Goal: Use online tool/utility: Utilize a website feature to perform a specific function

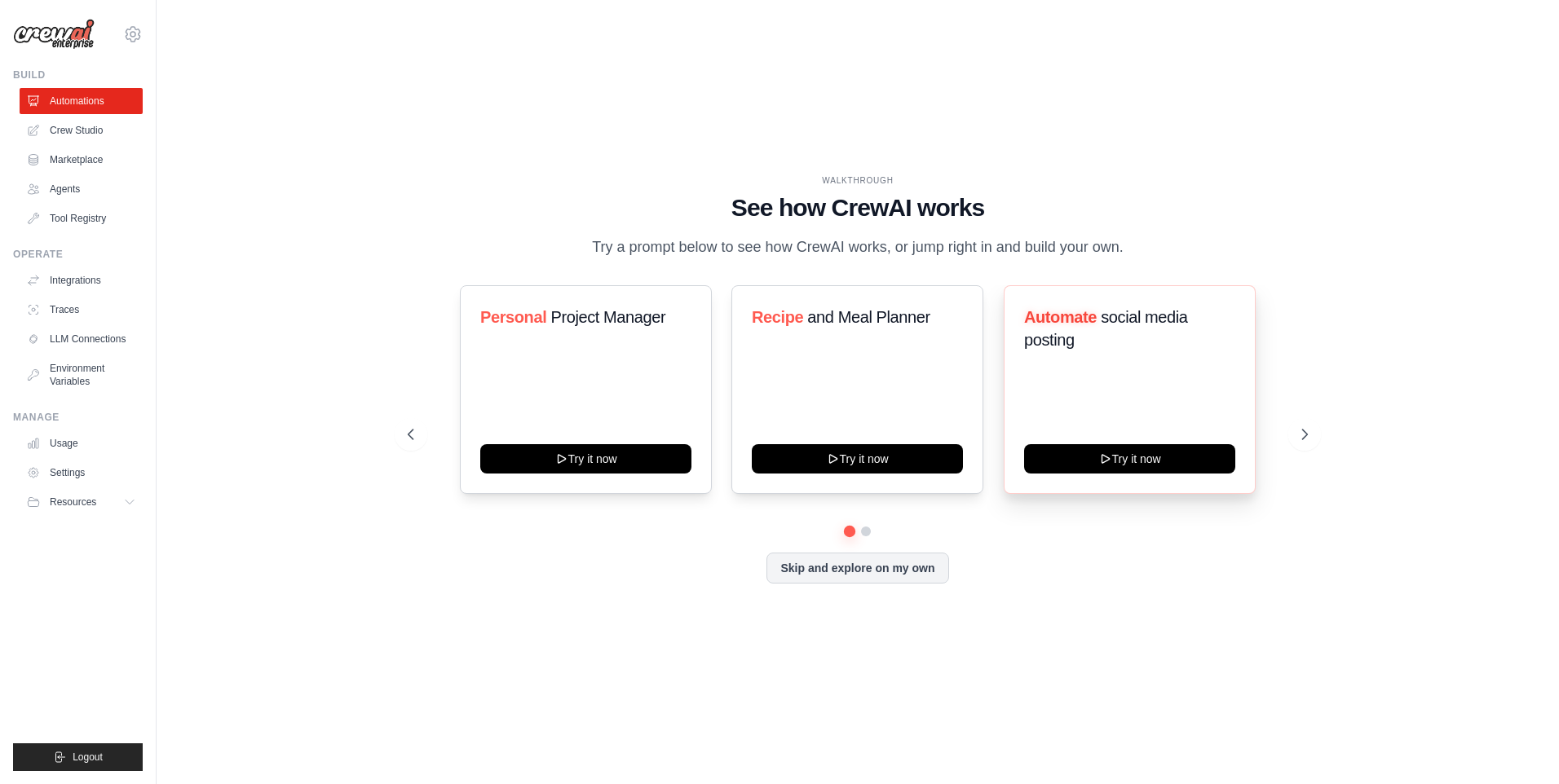
click at [1129, 402] on div "Automate social media posting Try it now" at bounding box center [1130, 390] width 252 height 209
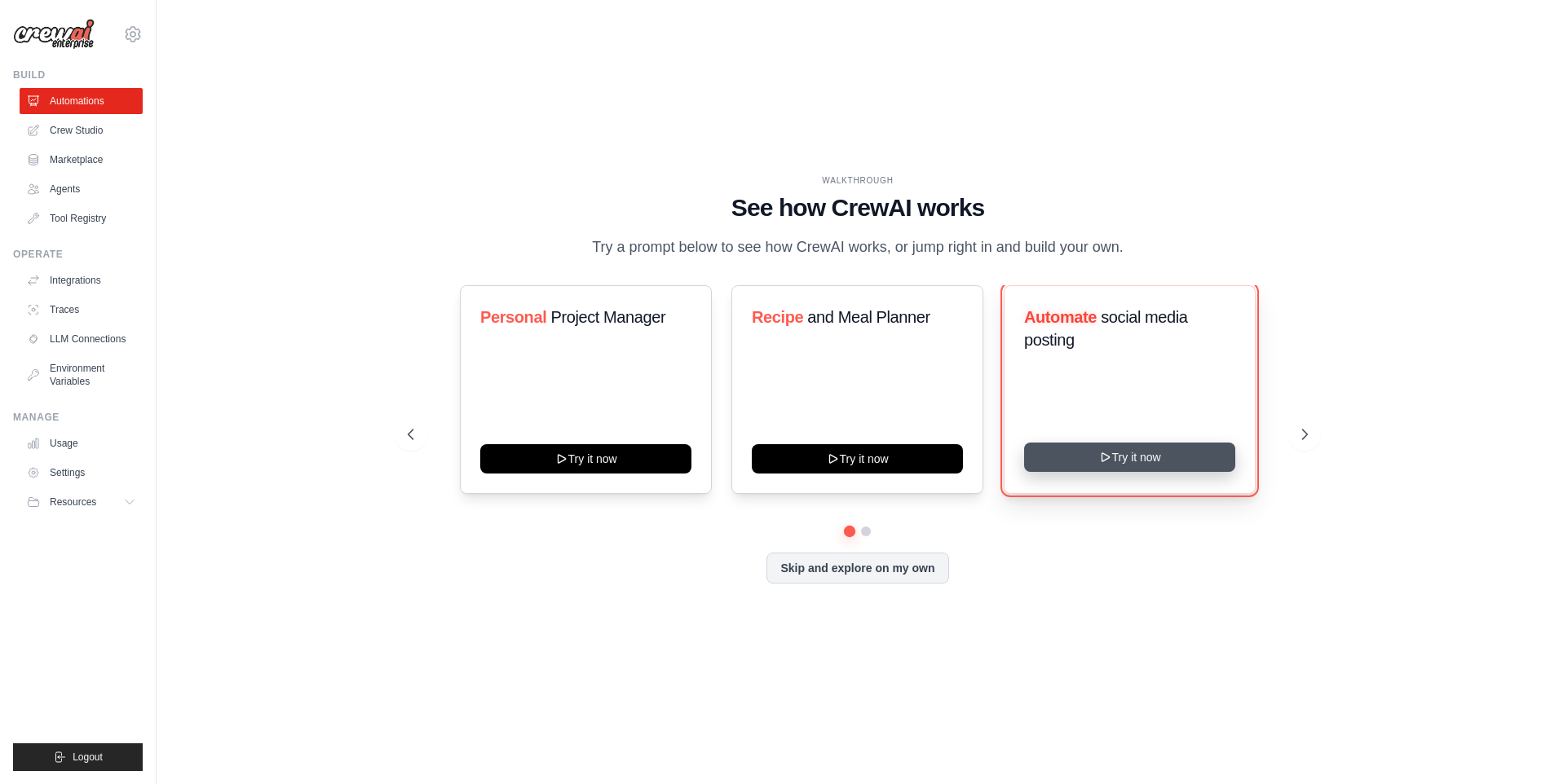
click at [1141, 470] on button "Try it now" at bounding box center [1129, 457] width 211 height 29
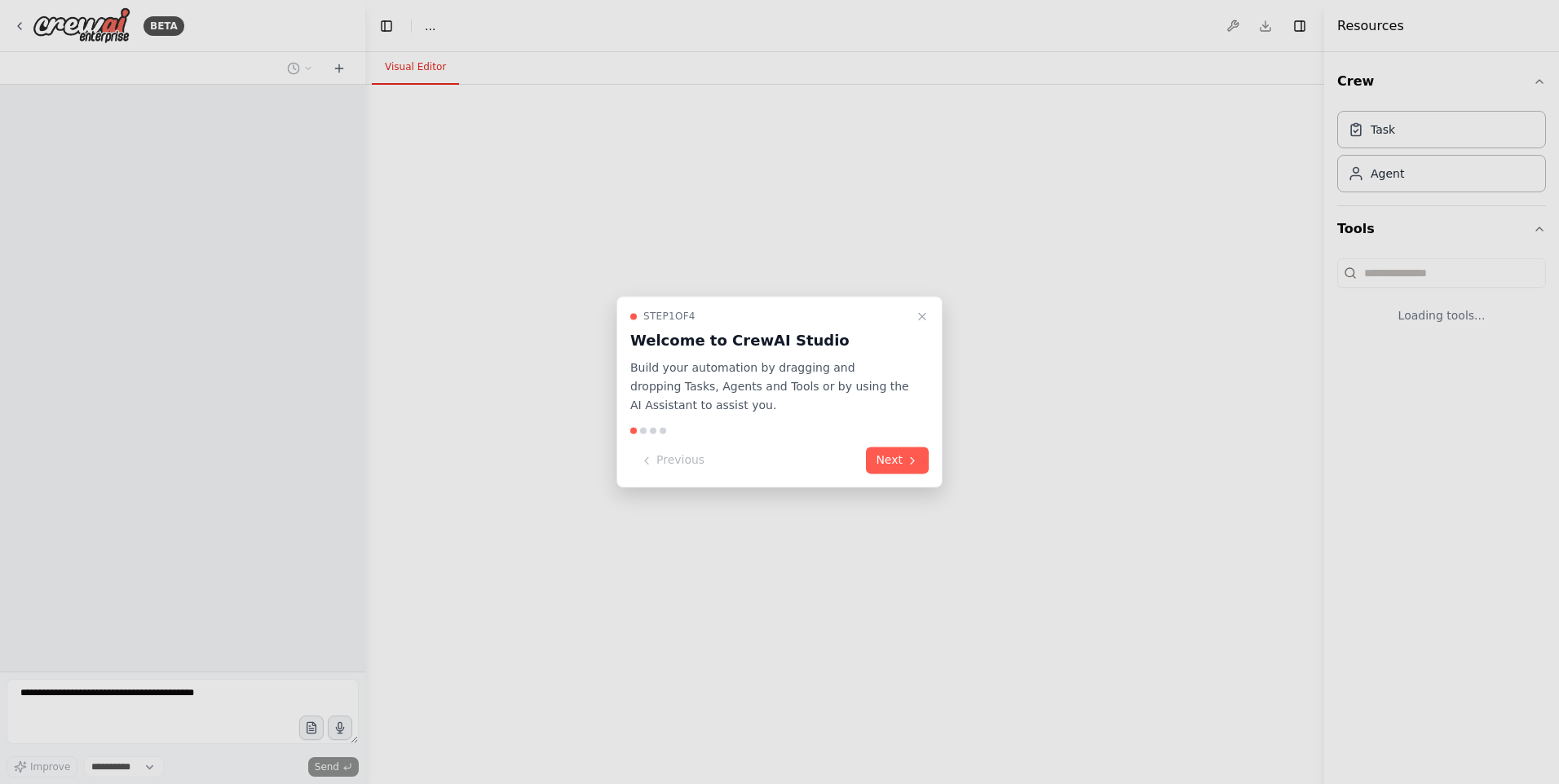
select select "****"
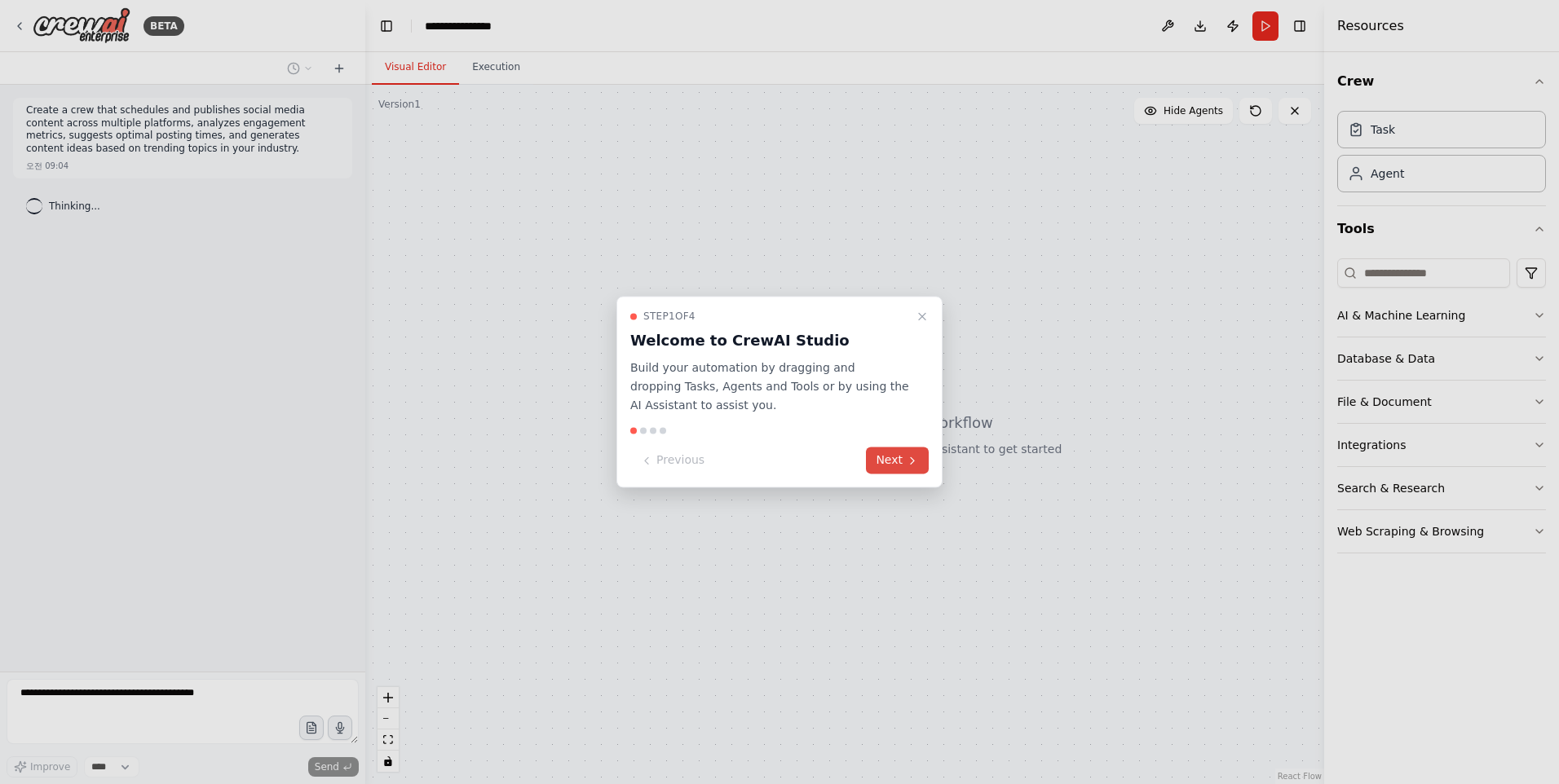
click at [895, 464] on button "Next" at bounding box center [897, 460] width 63 height 26
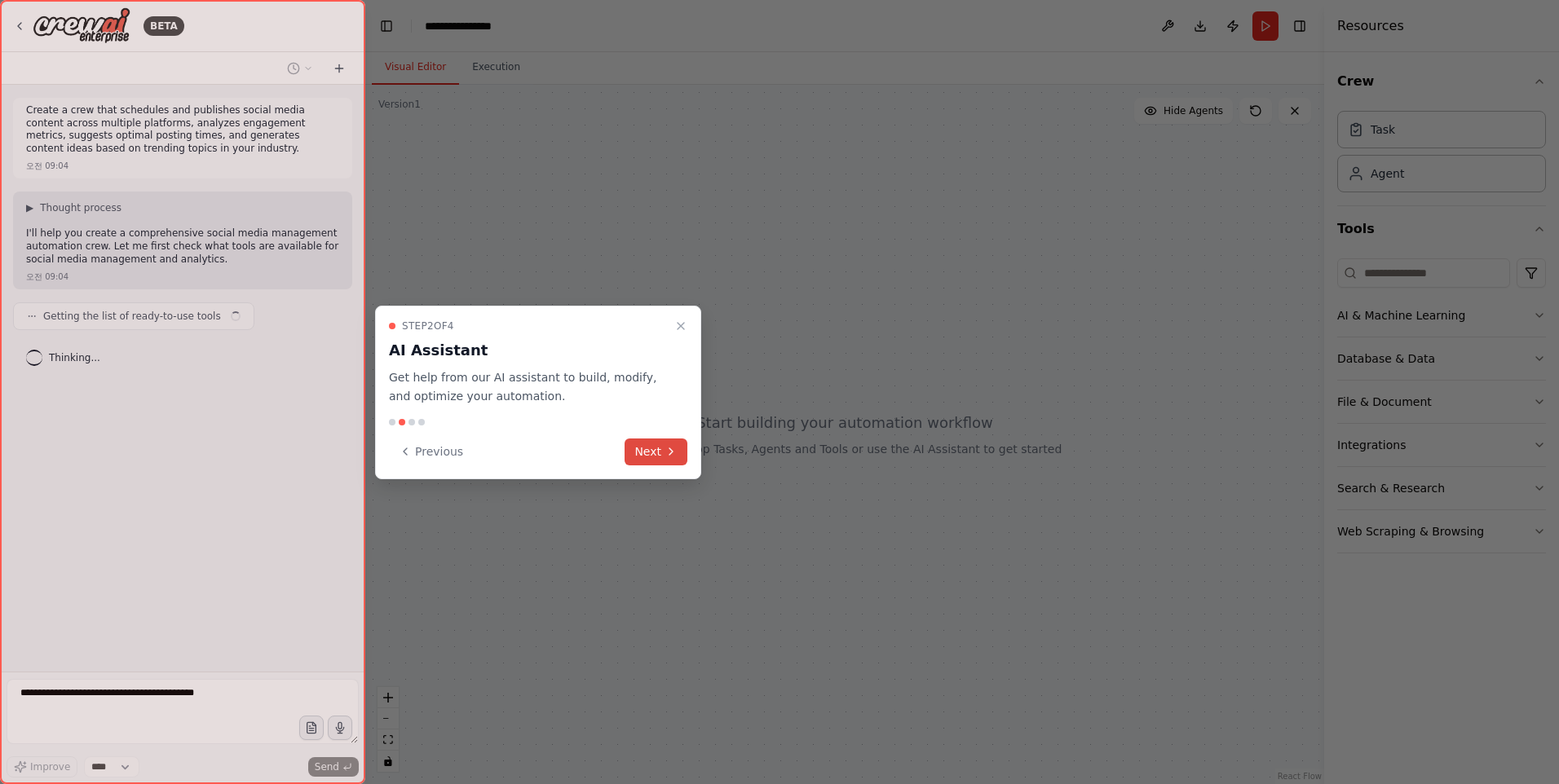
click at [673, 454] on icon at bounding box center [671, 451] width 13 height 13
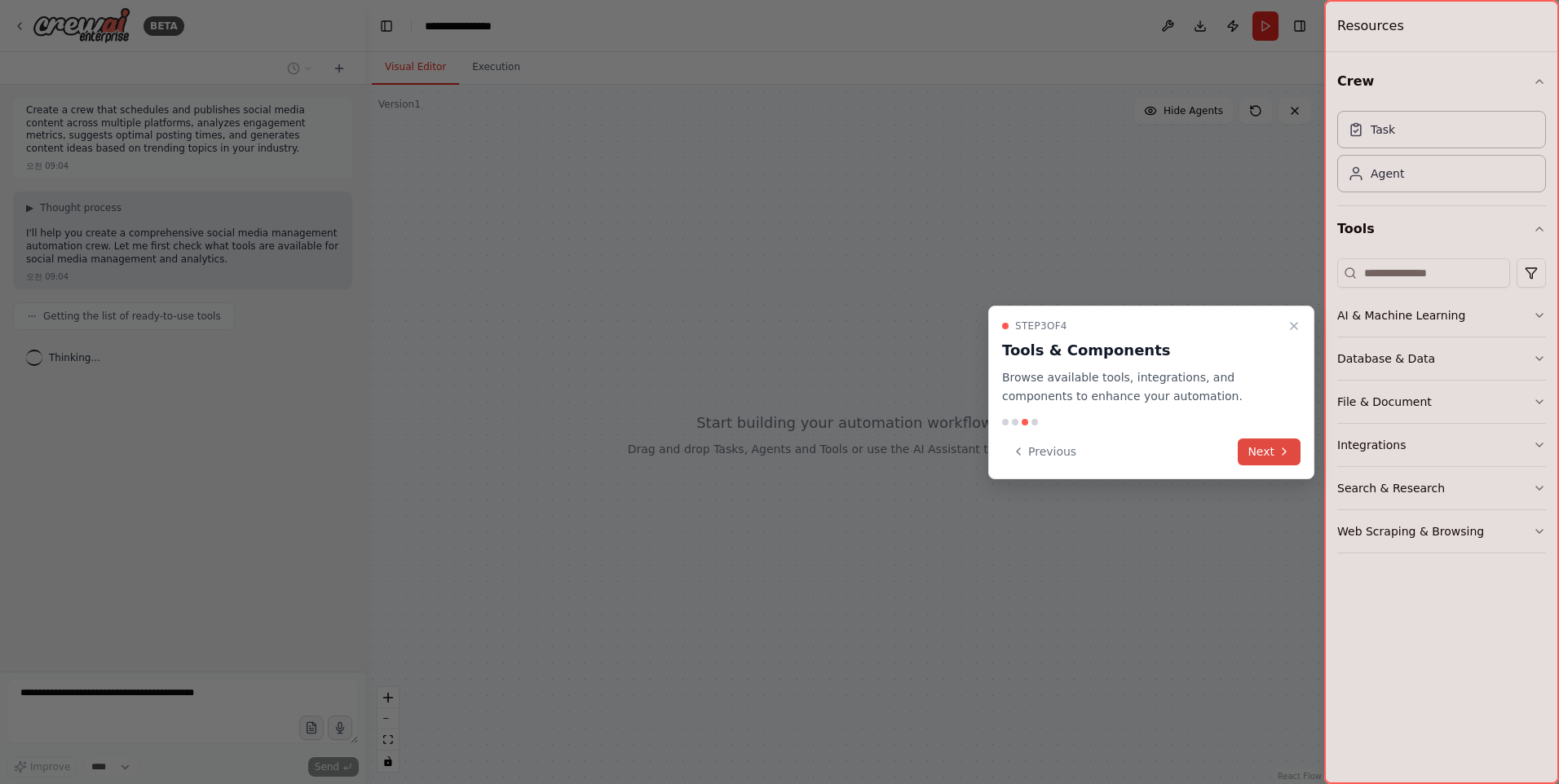
click at [1257, 445] on button "Next" at bounding box center [1269, 452] width 63 height 26
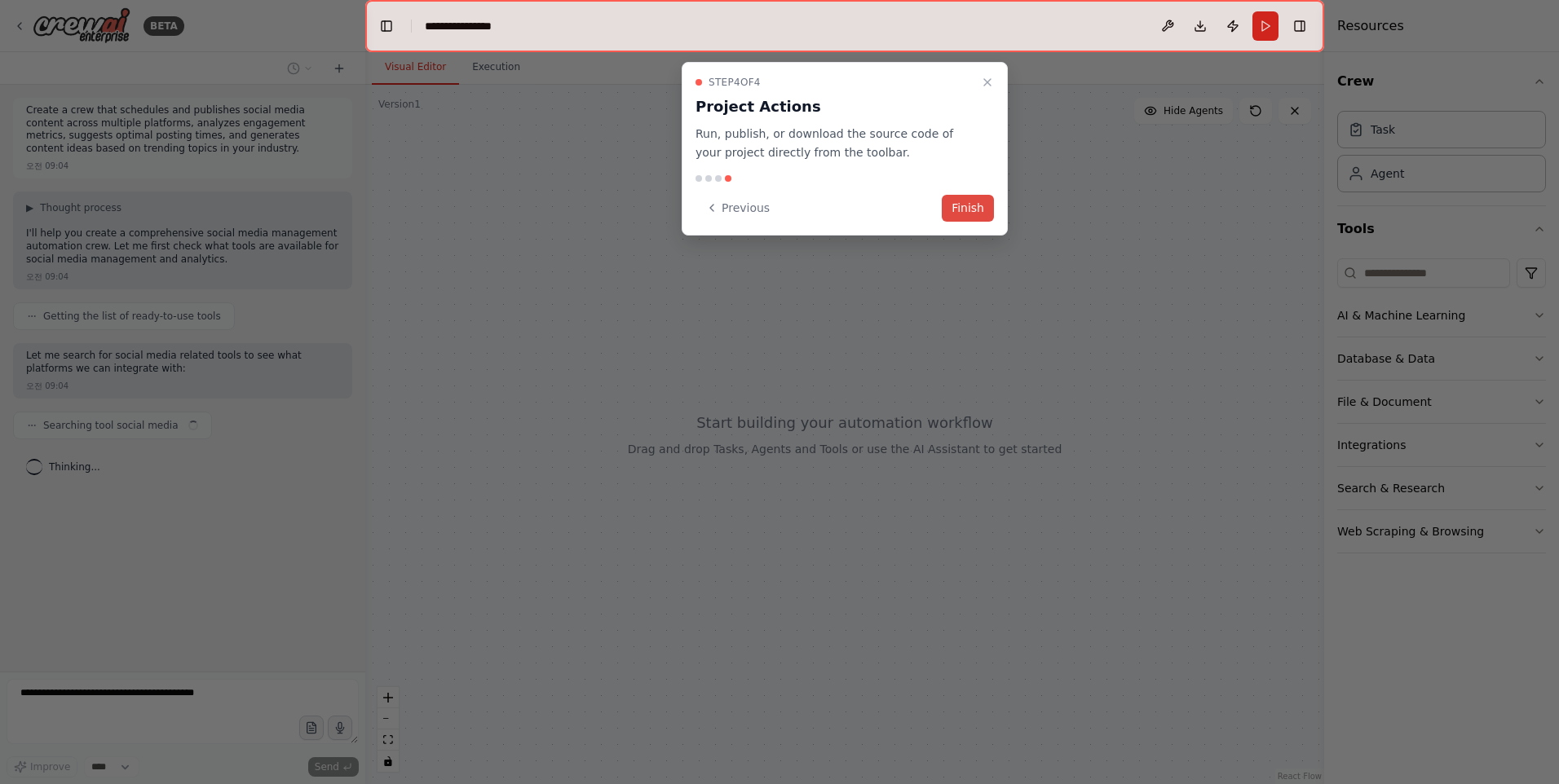
click at [967, 215] on button "Finish" at bounding box center [968, 208] width 52 height 26
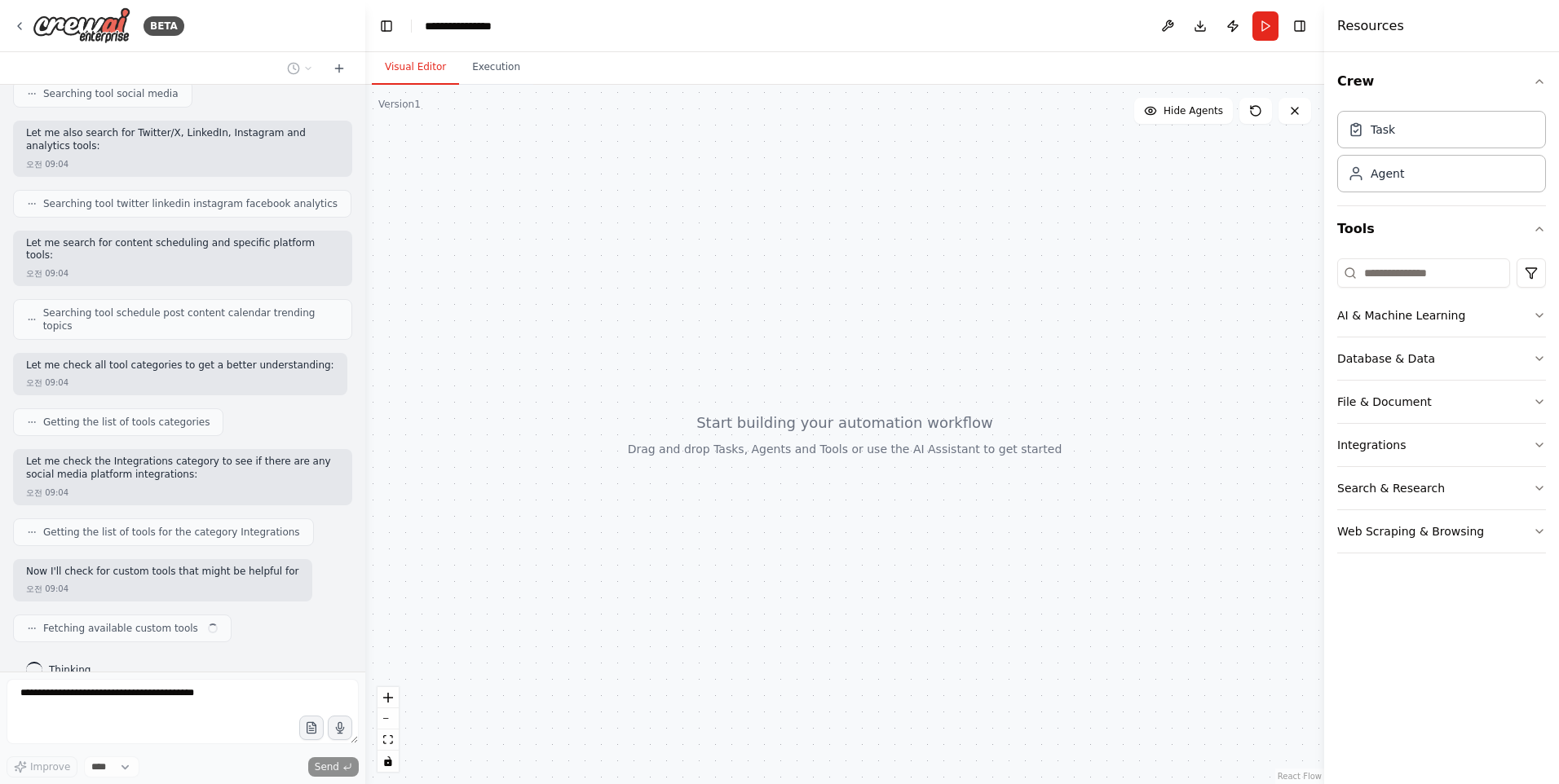
scroll to position [344, 0]
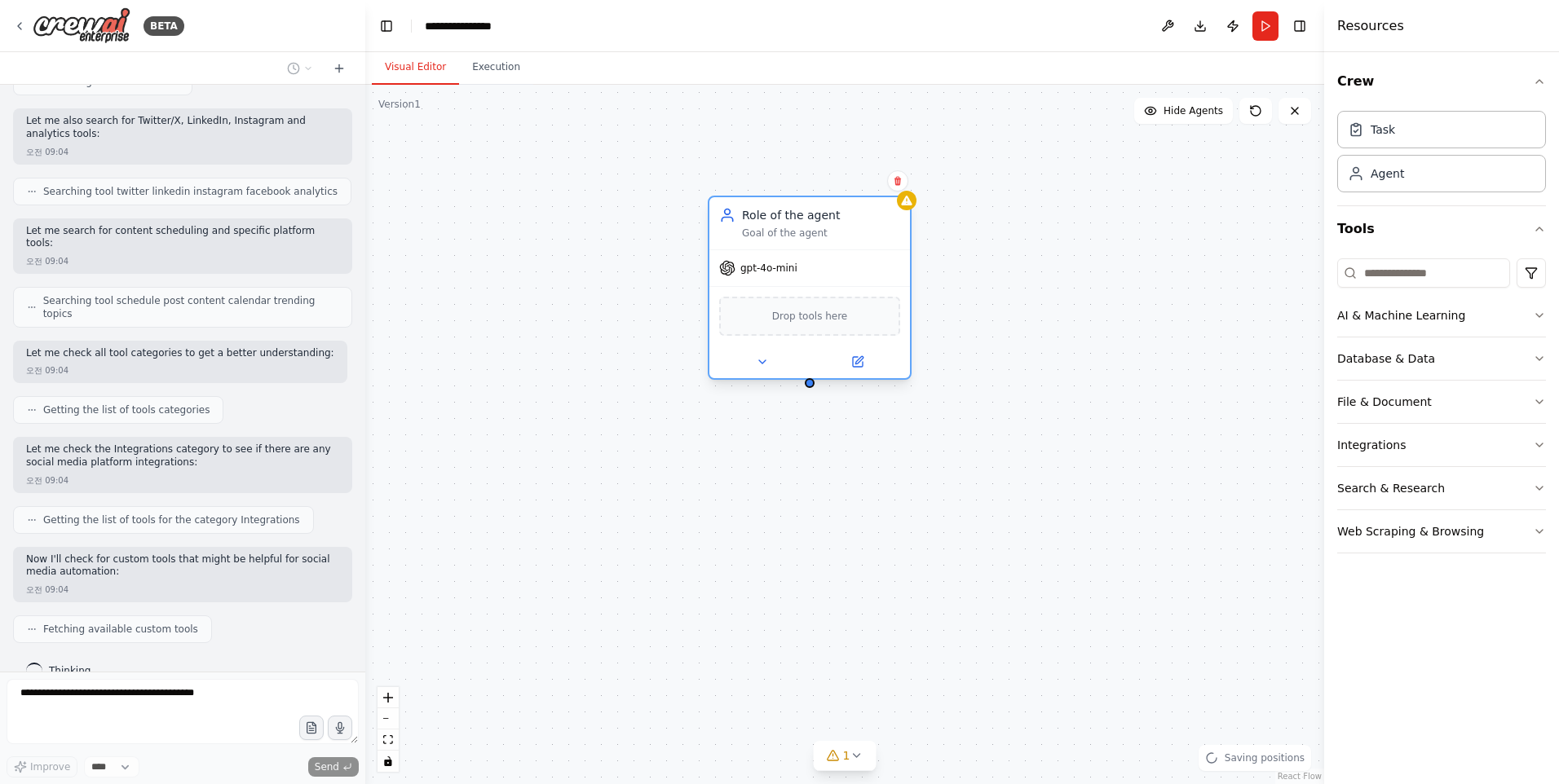
drag, startPoint x: 1054, startPoint y: 281, endPoint x: 830, endPoint y: 223, distance: 231.4
click at [810, 223] on div "Role of the agent" at bounding box center [821, 215] width 158 height 17
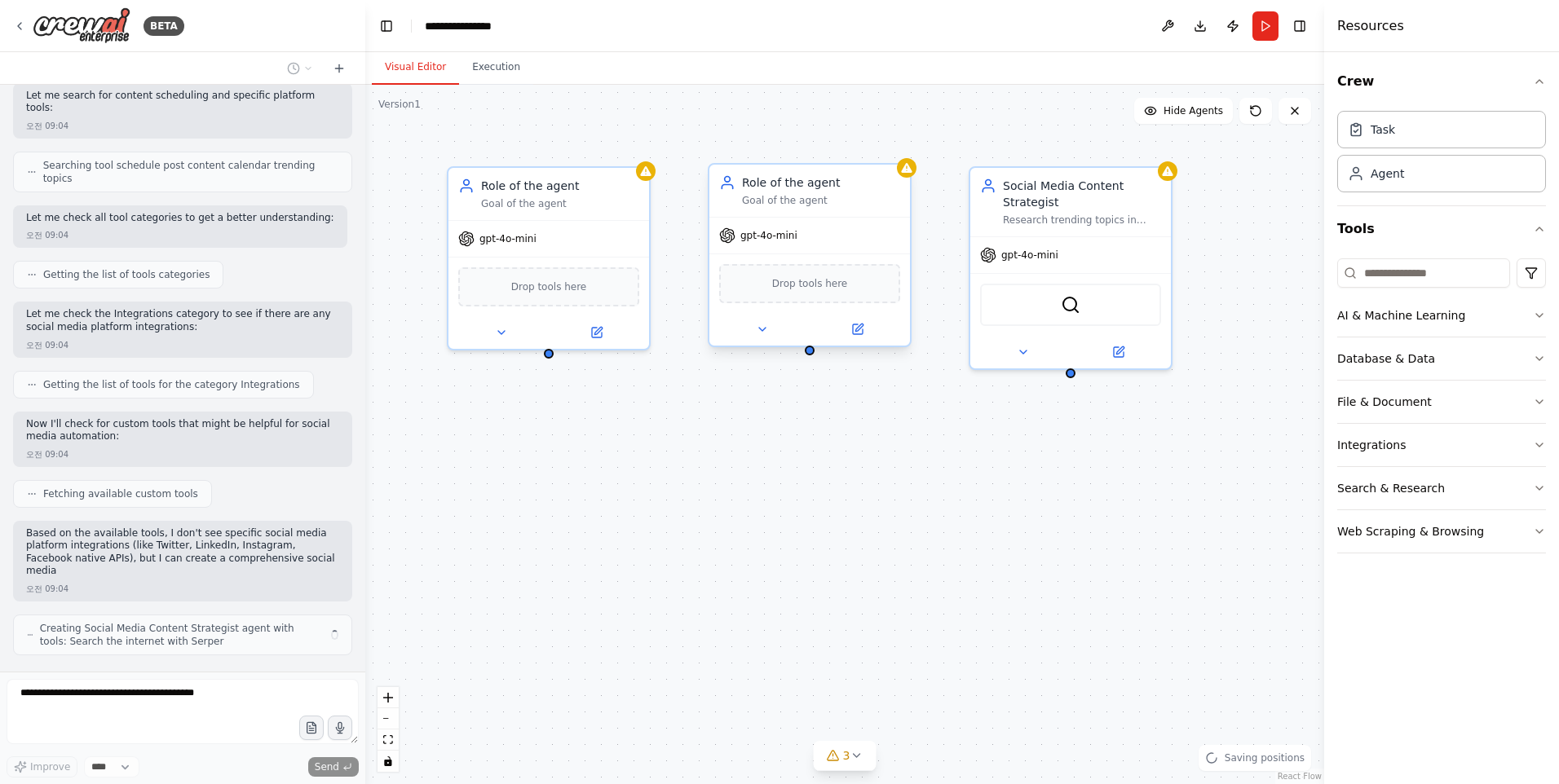
drag, startPoint x: 1105, startPoint y: 253, endPoint x: 1015, endPoint y: 226, distance: 94.0
click at [1009, 219] on div "Role of the agent Goal of the agent gpt-4o-mini Drop tools here Role of the age…" at bounding box center [845, 434] width 959 height 700
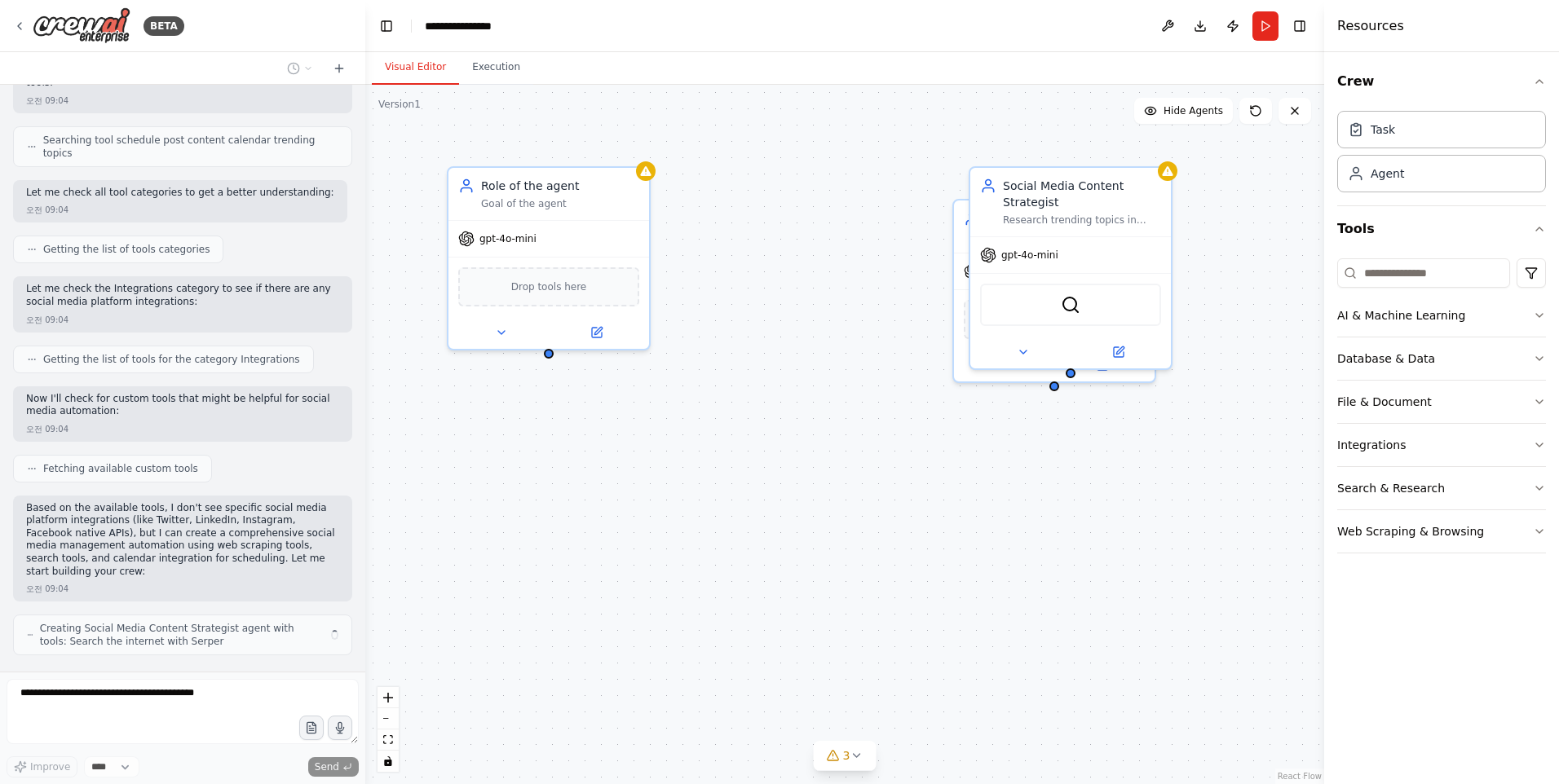
scroll to position [517, 0]
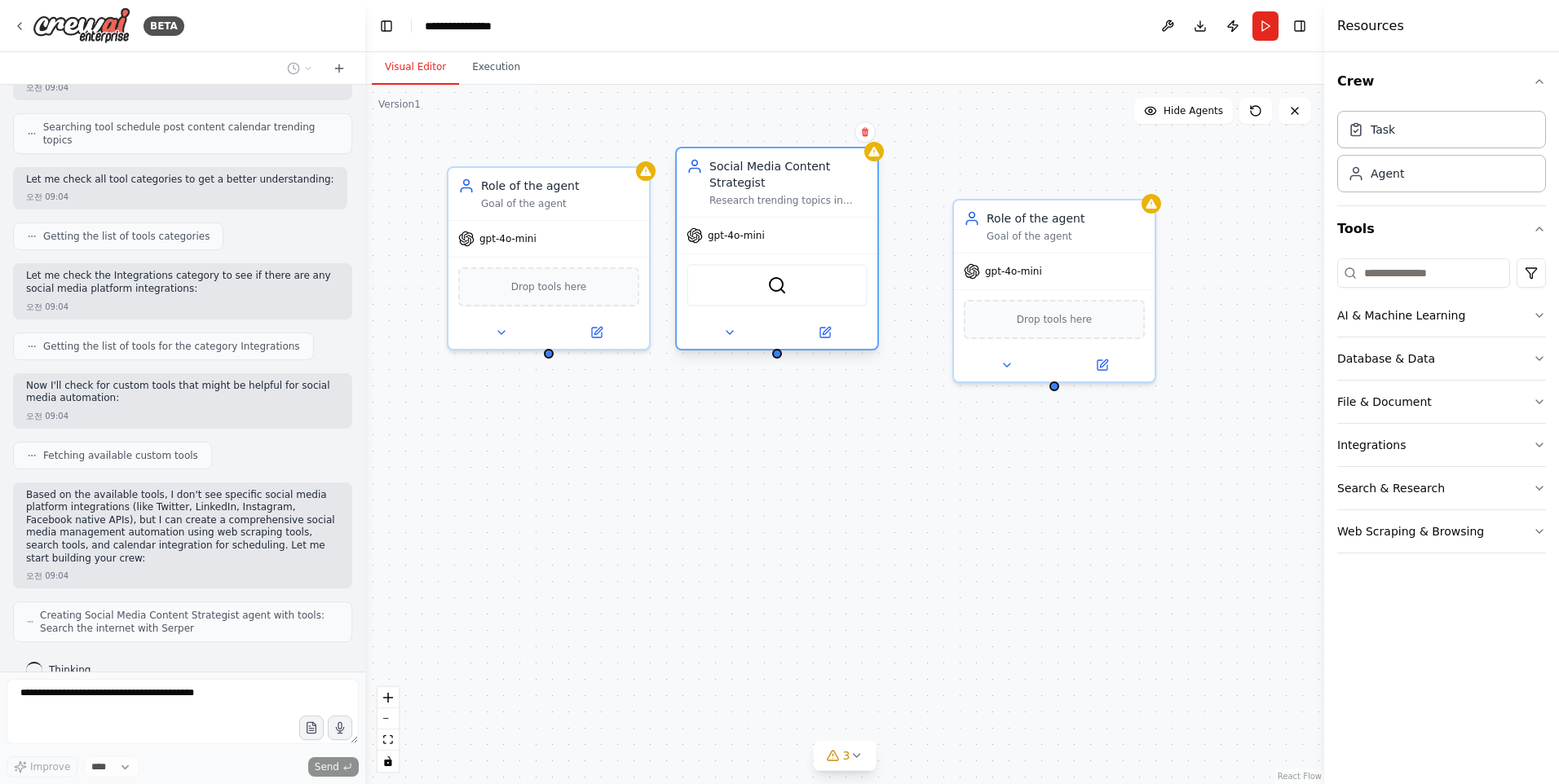
drag, startPoint x: 1036, startPoint y: 204, endPoint x: 744, endPoint y: 185, distance: 292.6
click at [744, 185] on div "Social Media Content Strategist" at bounding box center [788, 174] width 158 height 32
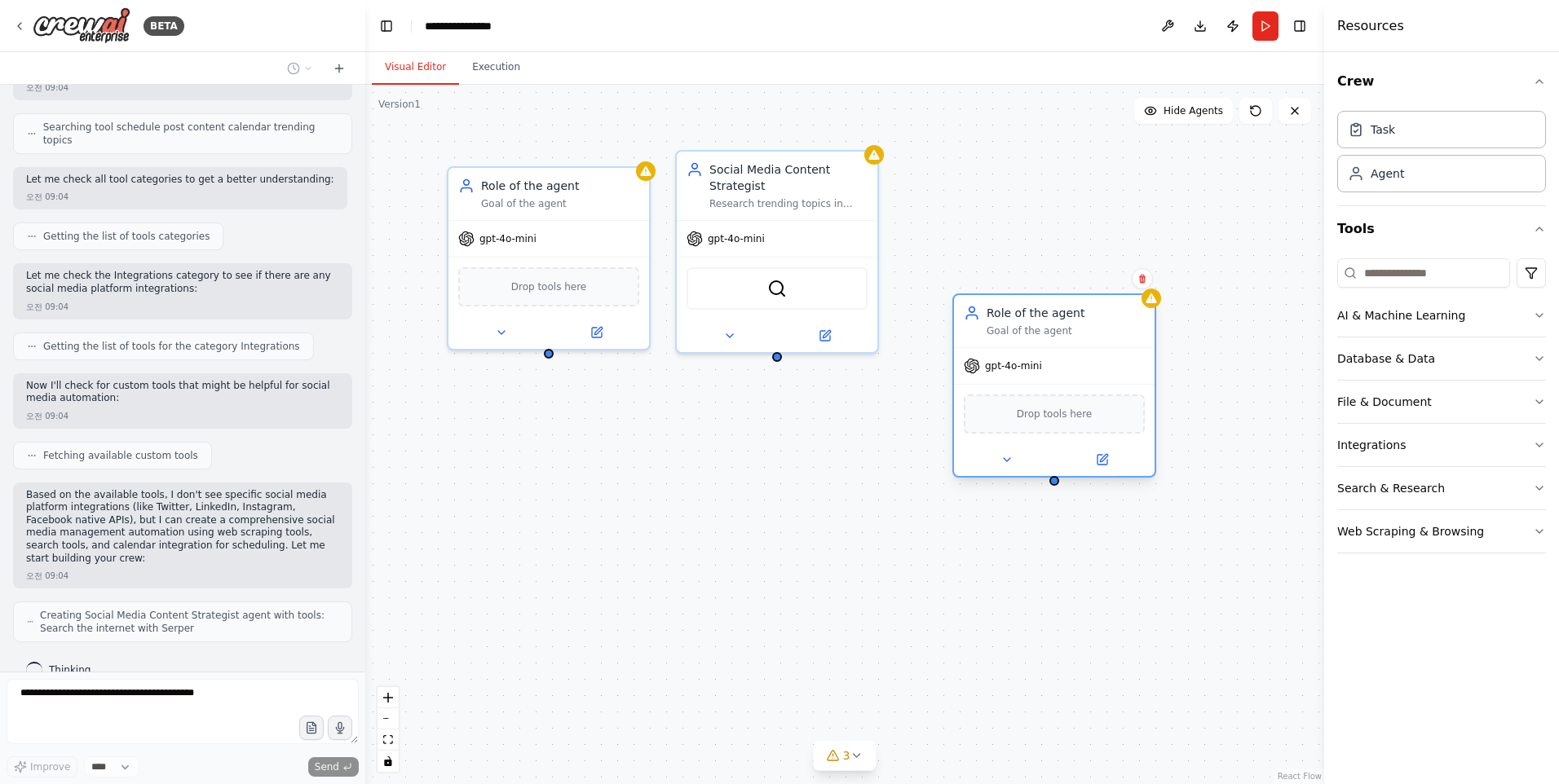
drag, startPoint x: 1046, startPoint y: 225, endPoint x: 1038, endPoint y: 368, distance: 143.2
click at [1040, 338] on div "Role of the agent Goal of the agent" at bounding box center [1065, 320] width 158 height 32
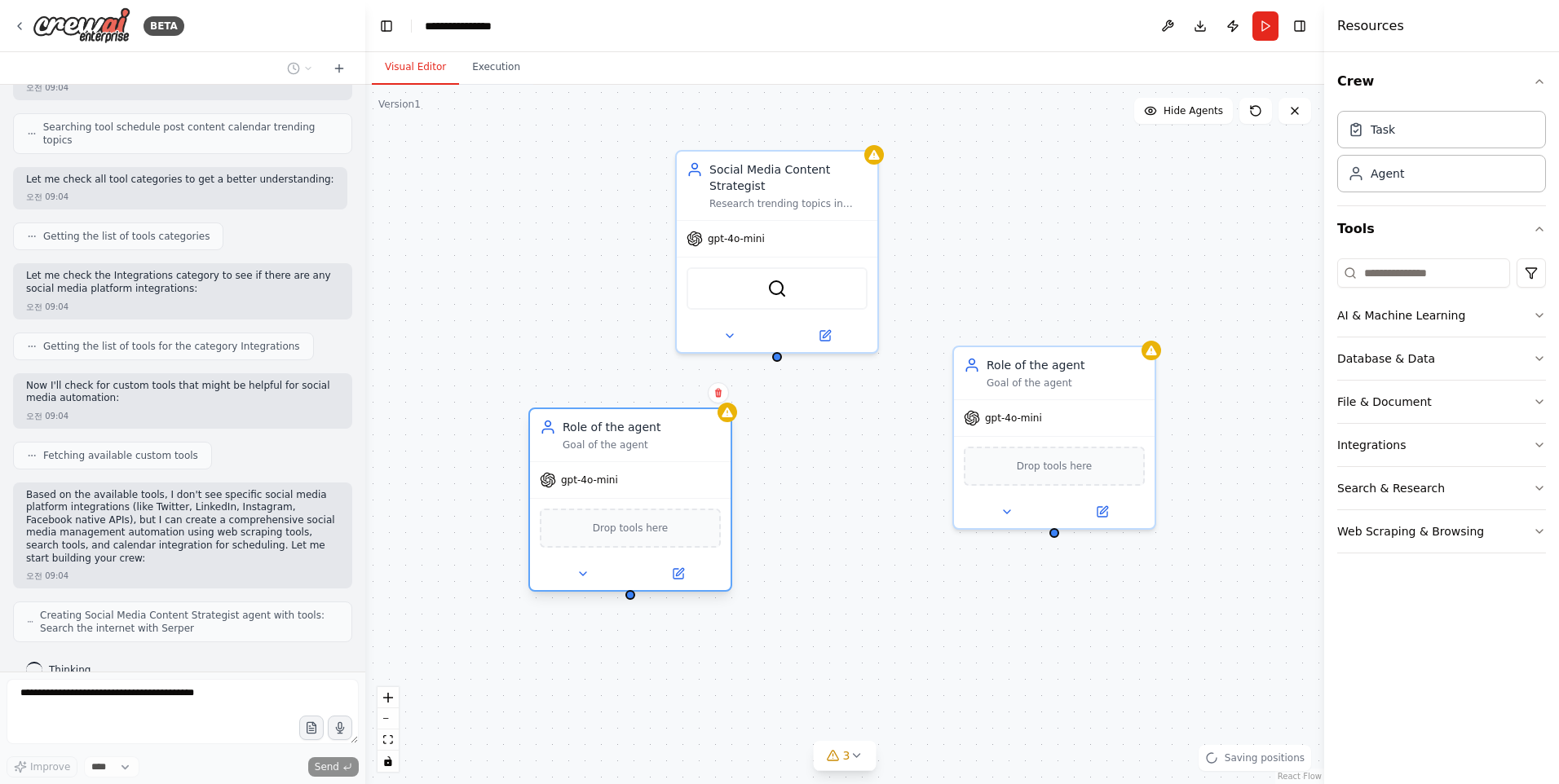
drag, startPoint x: 548, startPoint y: 293, endPoint x: 647, endPoint y: 446, distance: 182.2
click at [599, 441] on div "Role of the agent Goal of the agent" at bounding box center [641, 435] width 158 height 32
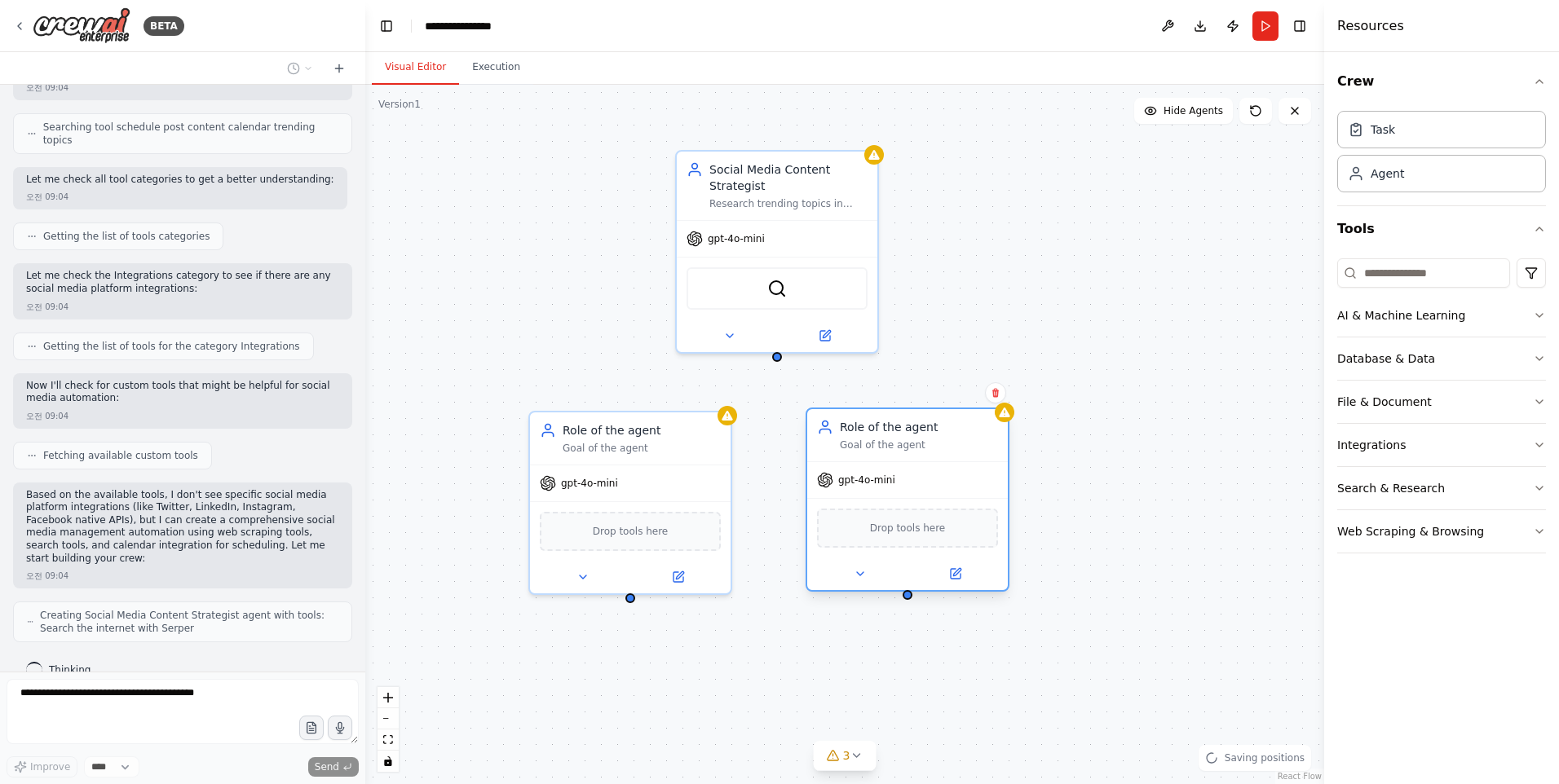
drag, startPoint x: 1048, startPoint y: 383, endPoint x: 904, endPoint y: 425, distance: 150.0
click at [904, 425] on div "Role of the agent" at bounding box center [919, 427] width 158 height 17
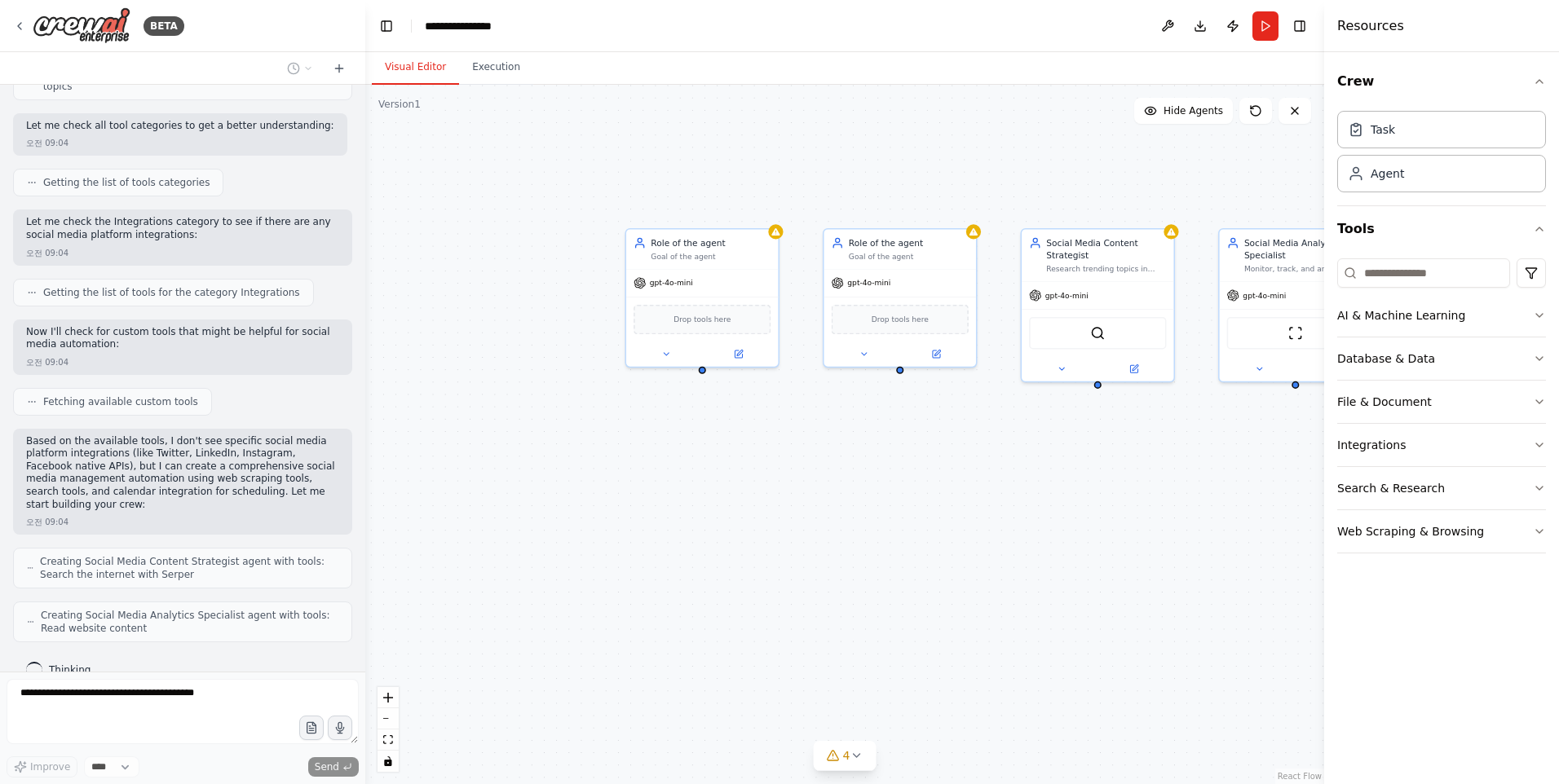
drag, startPoint x: 1199, startPoint y: 483, endPoint x: 1028, endPoint y: 487, distance: 171.0
click at [1028, 487] on div "Role of the agent Goal of the agent gpt-4o-mini Drop tools here Role of the age…" at bounding box center [845, 434] width 959 height 700
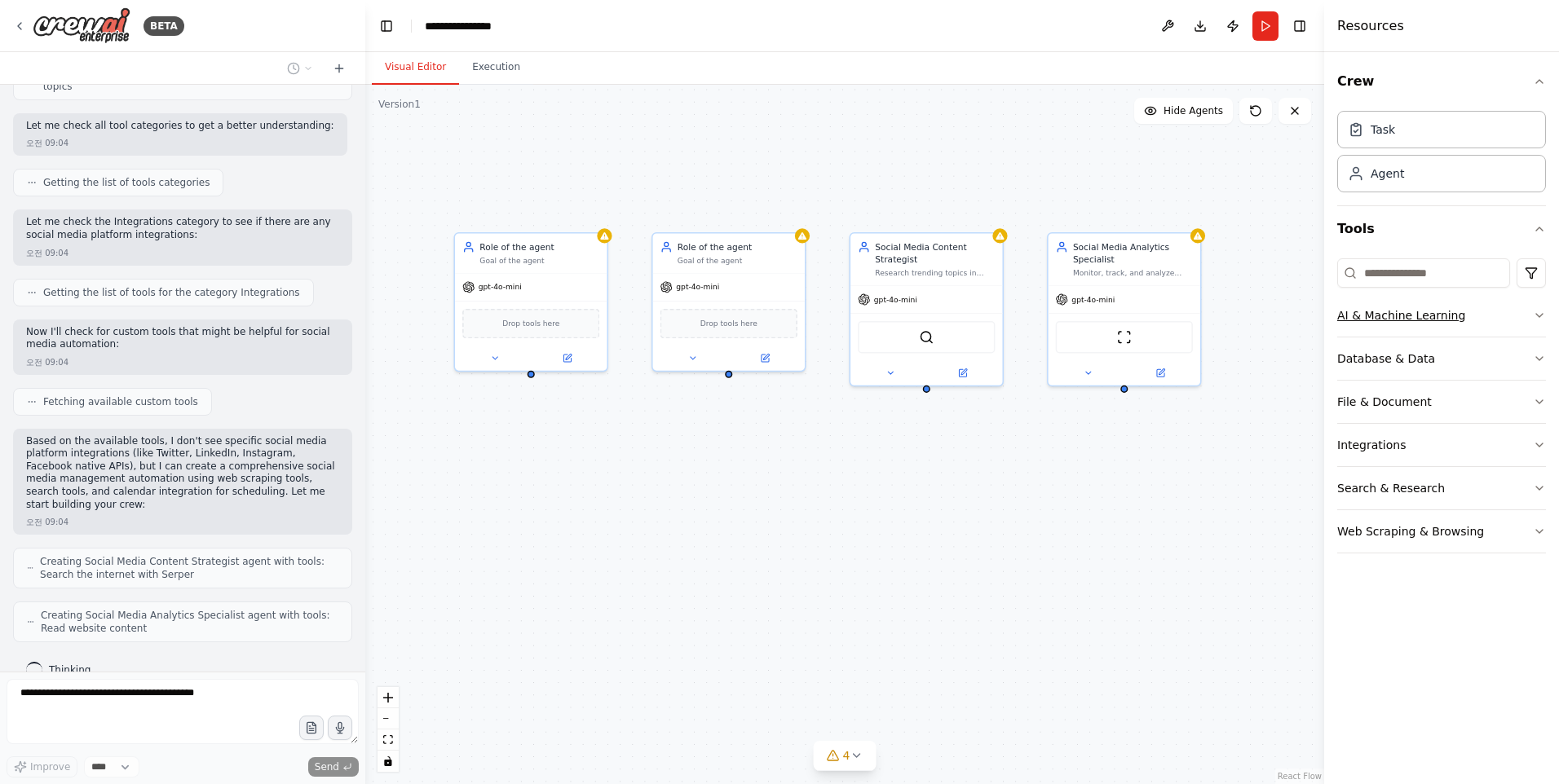
click at [1542, 318] on icon "button" at bounding box center [1540, 315] width 13 height 13
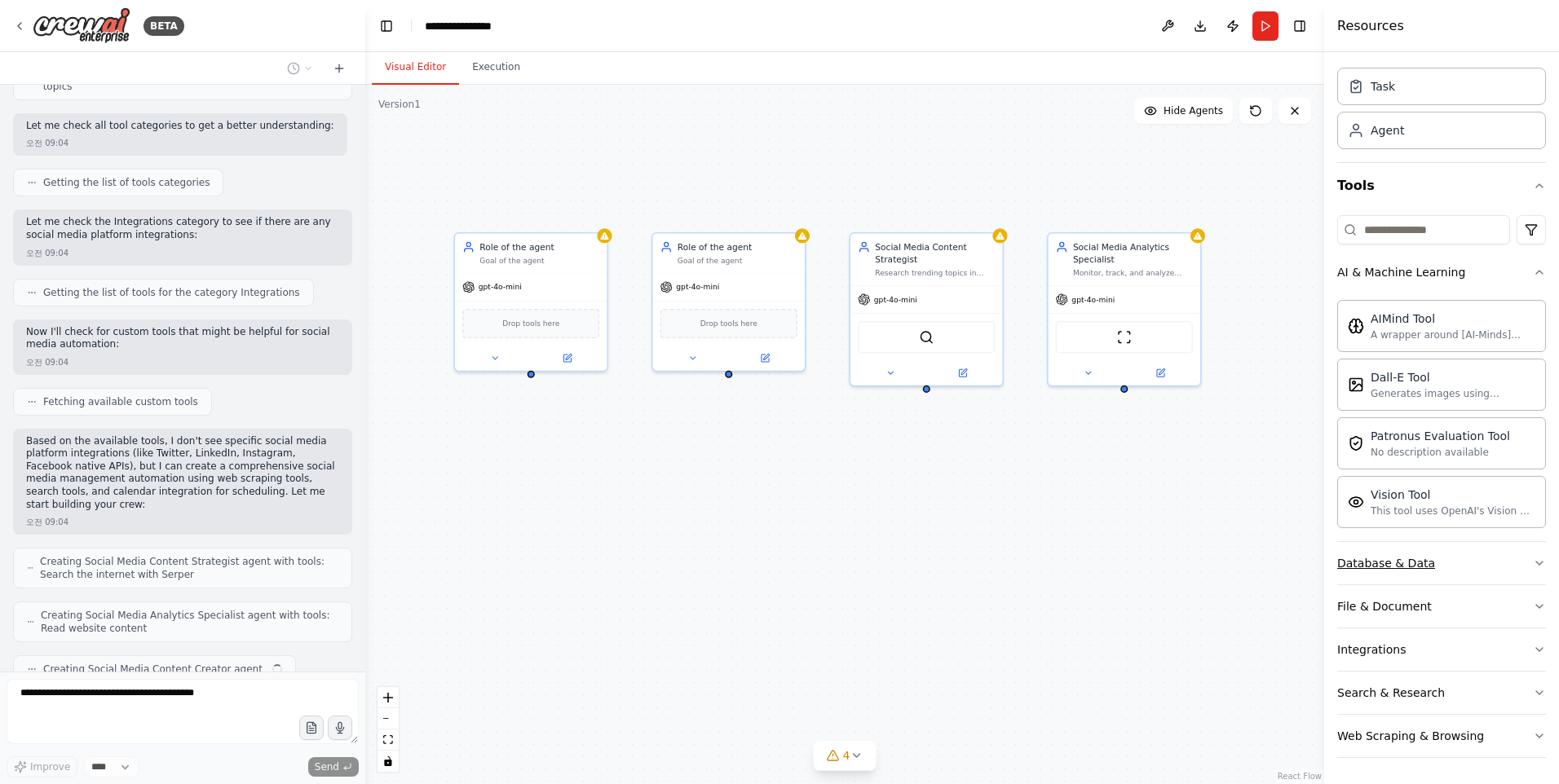
scroll to position [612, 0]
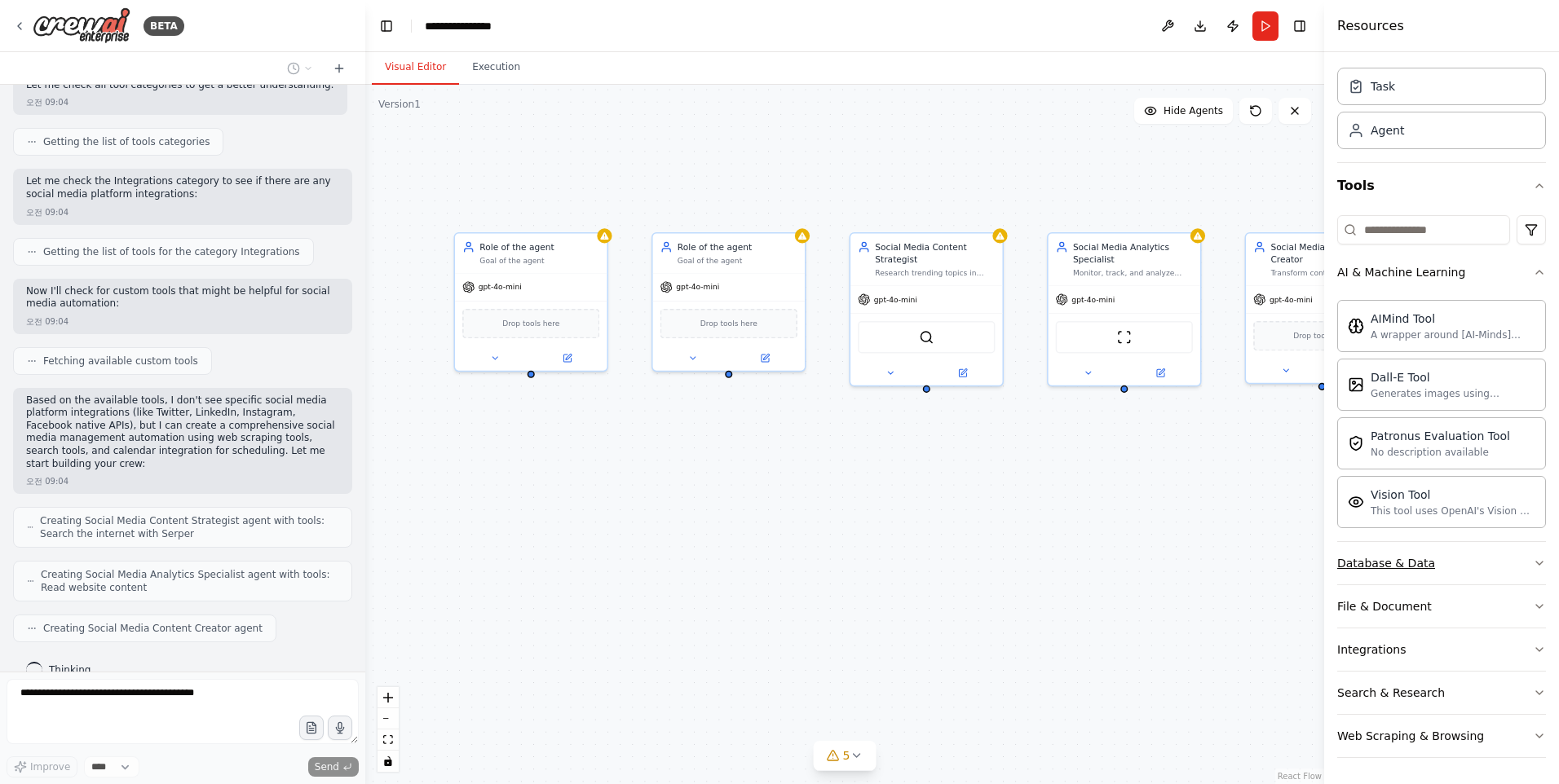
click at [1518, 565] on button "Database & Data" at bounding box center [1441, 563] width 209 height 42
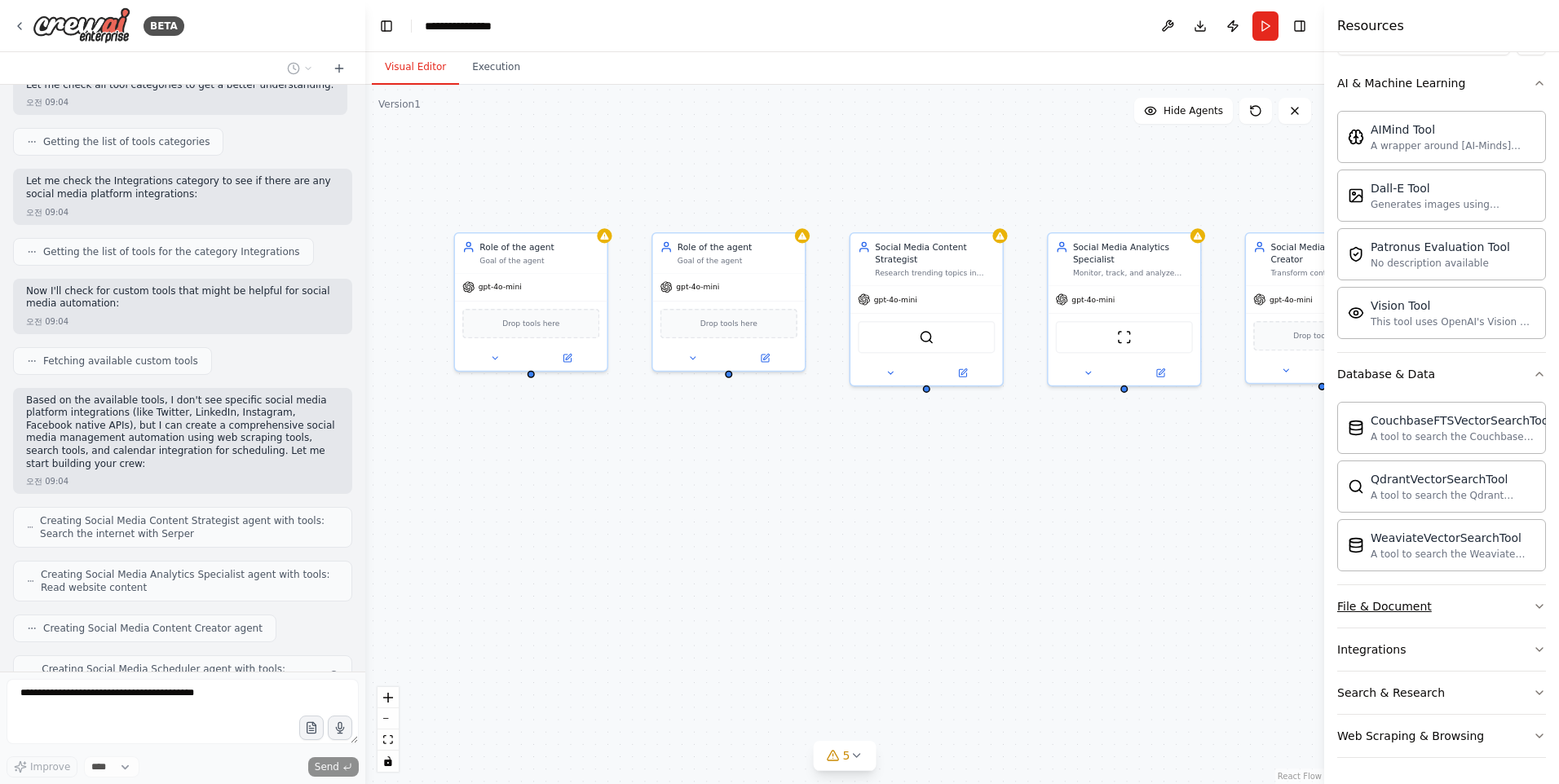
scroll to position [666, 0]
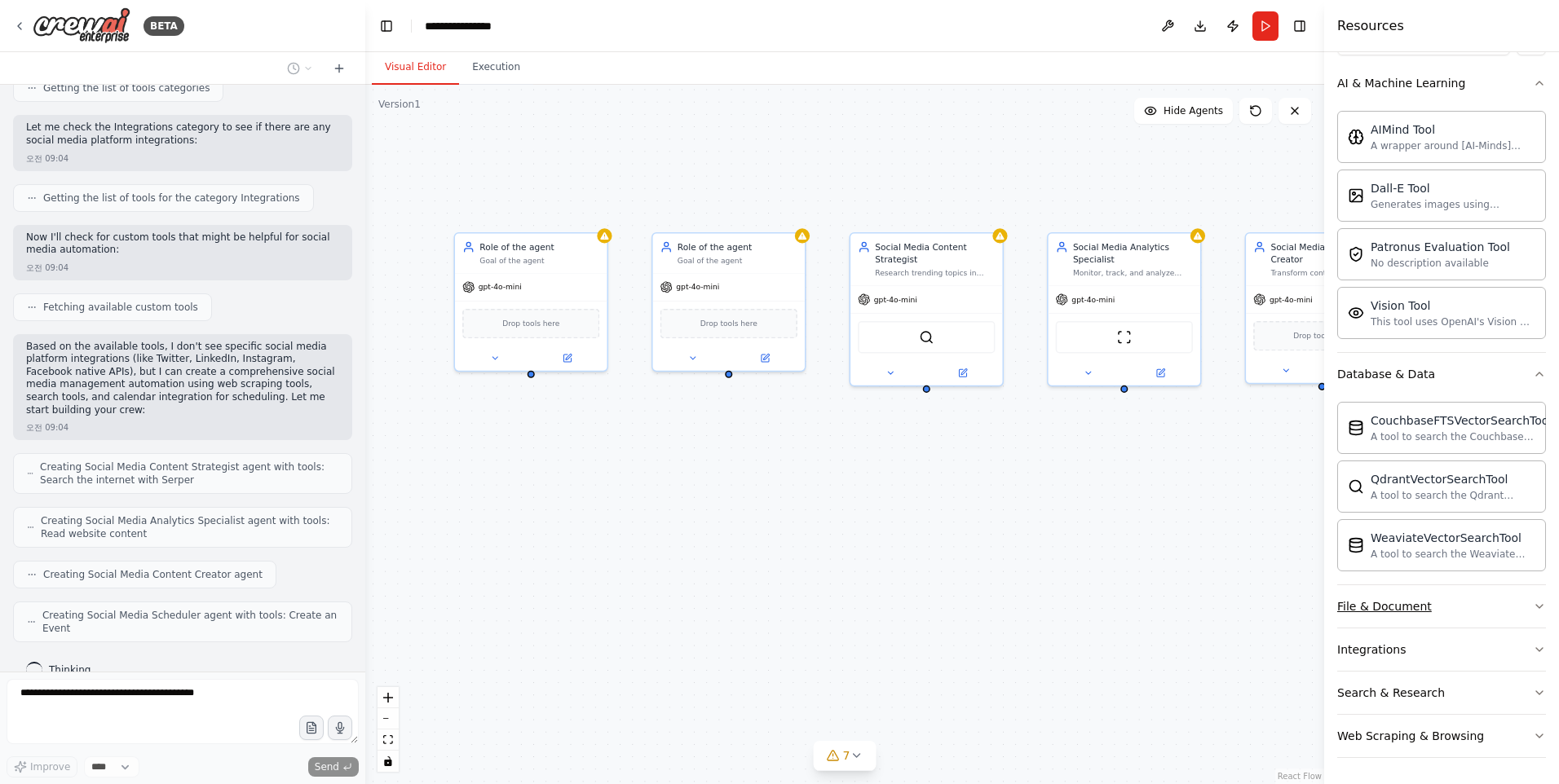
click at [1503, 594] on button "File & Document" at bounding box center [1441, 606] width 209 height 42
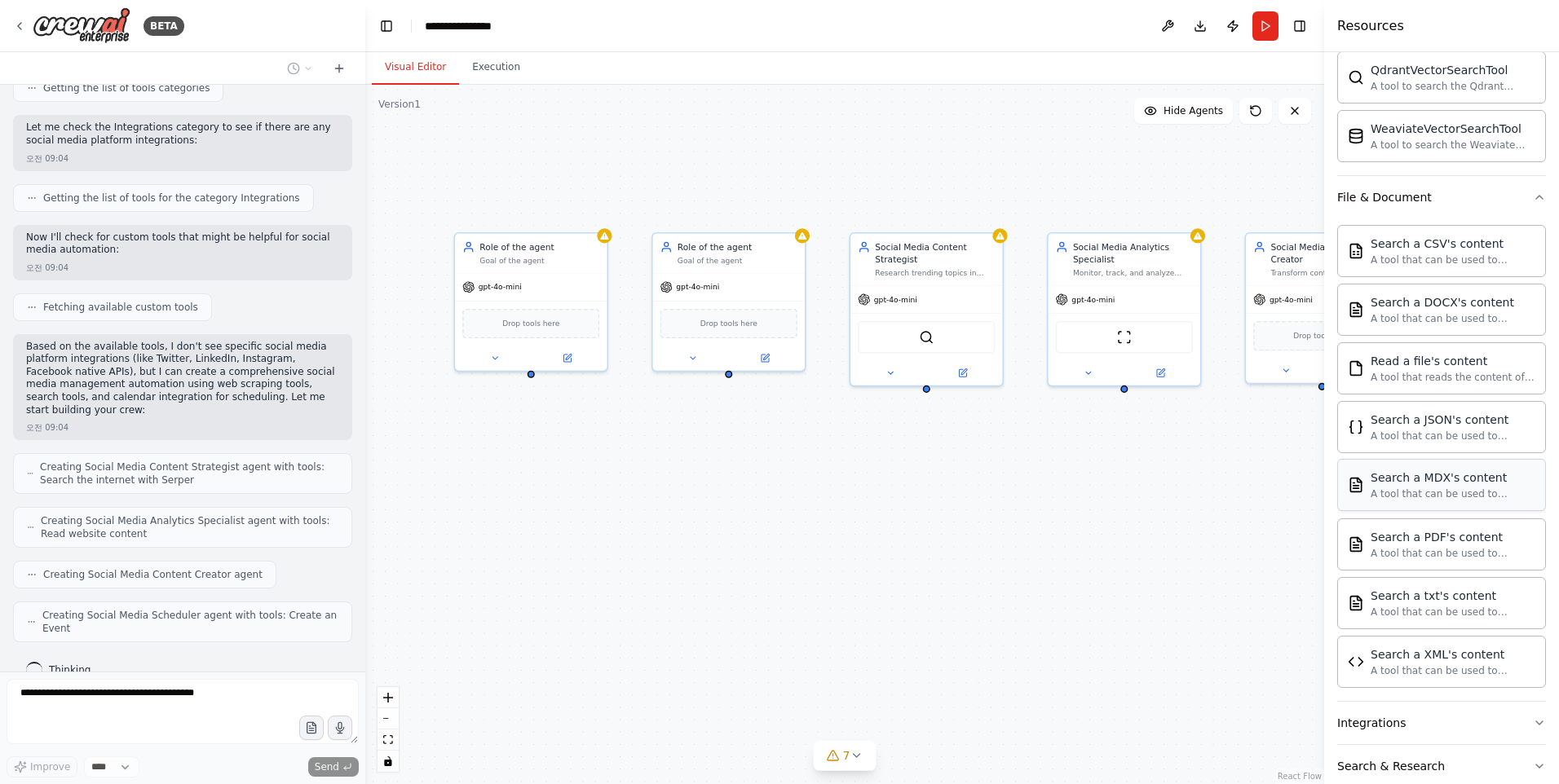
scroll to position [714, 0]
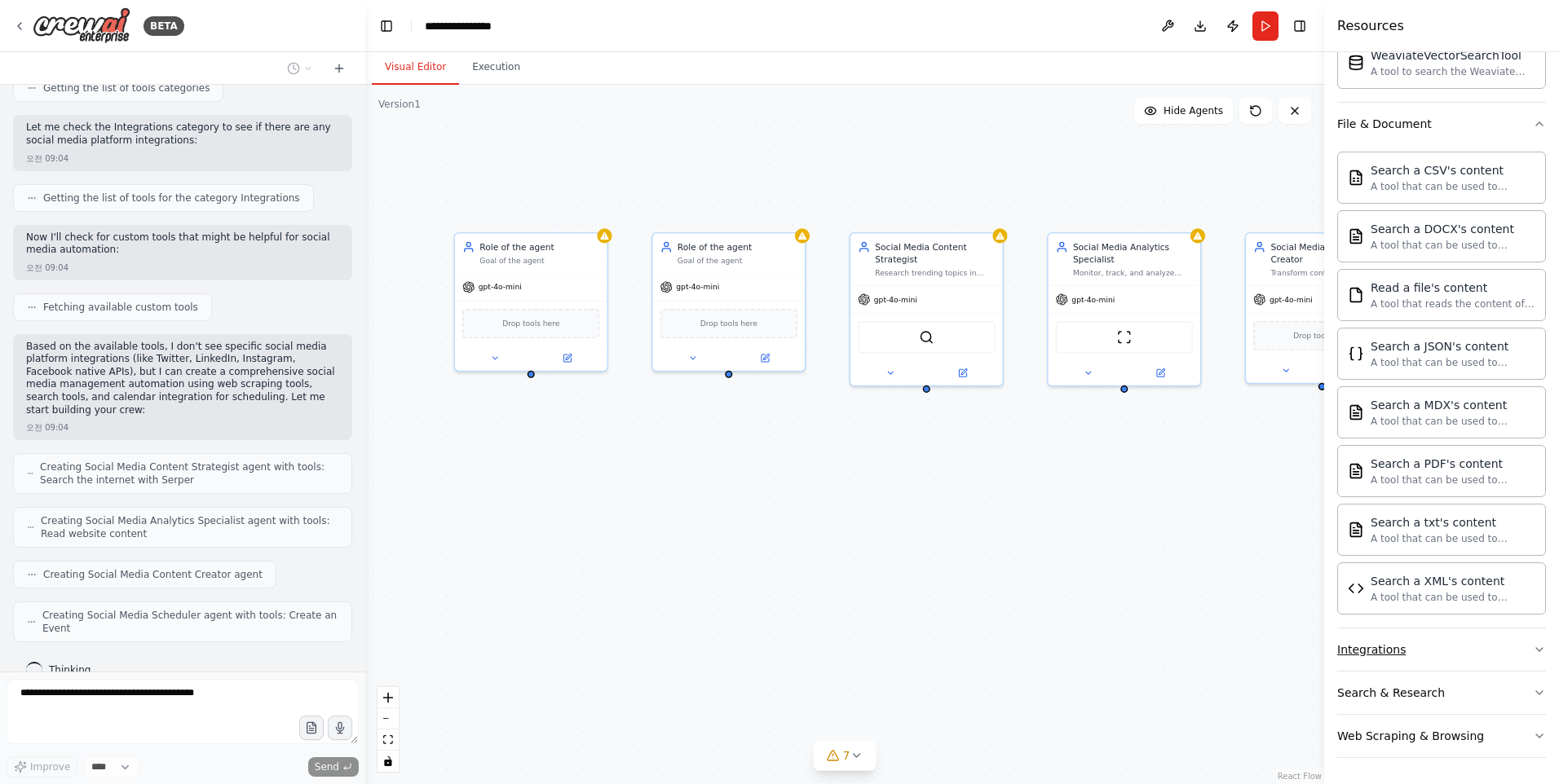
click at [1513, 651] on button "Integrations" at bounding box center [1441, 649] width 209 height 42
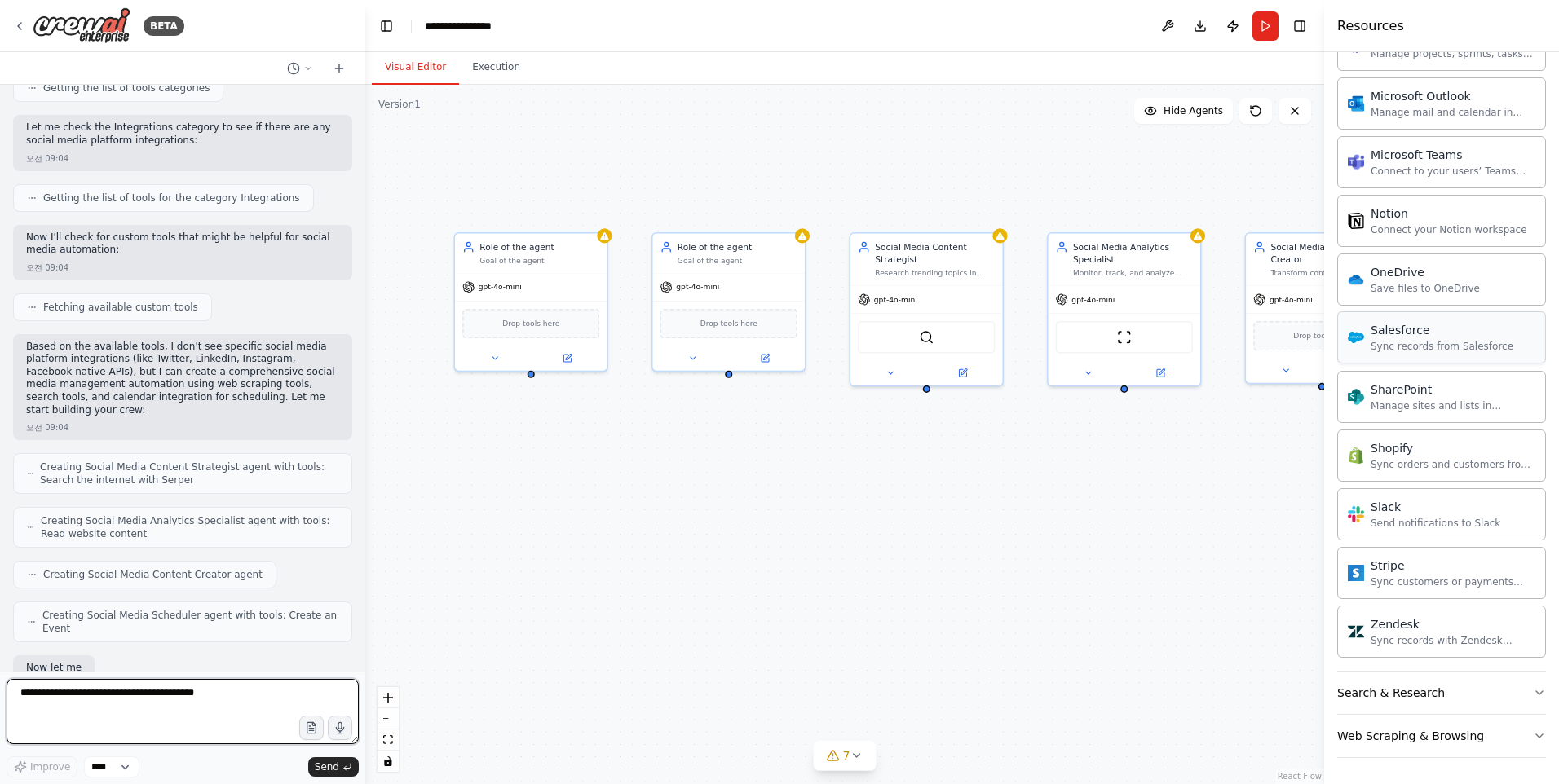
scroll to position [762, 0]
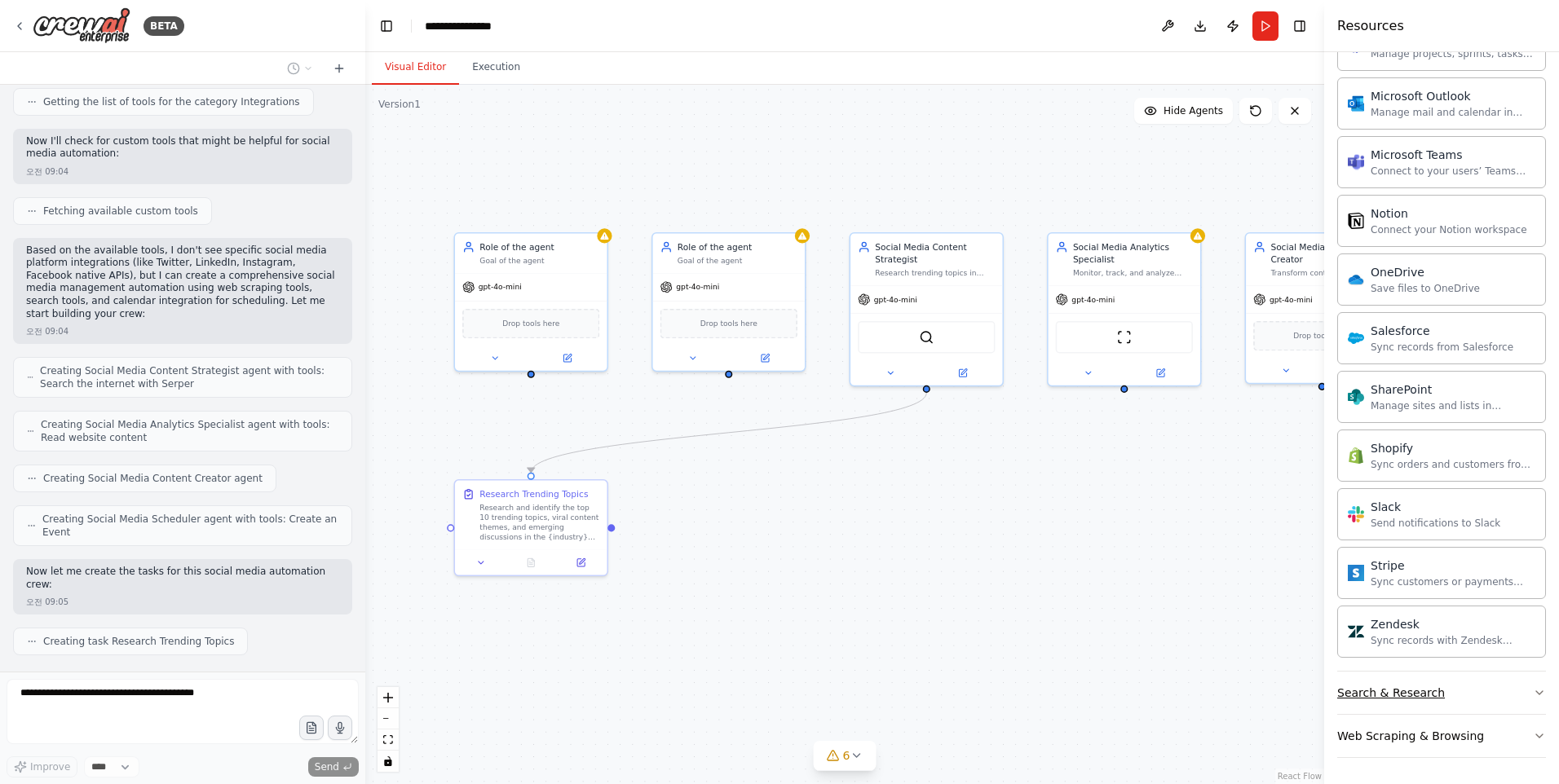
click at [1431, 701] on button "Search & Research" at bounding box center [1441, 692] width 209 height 42
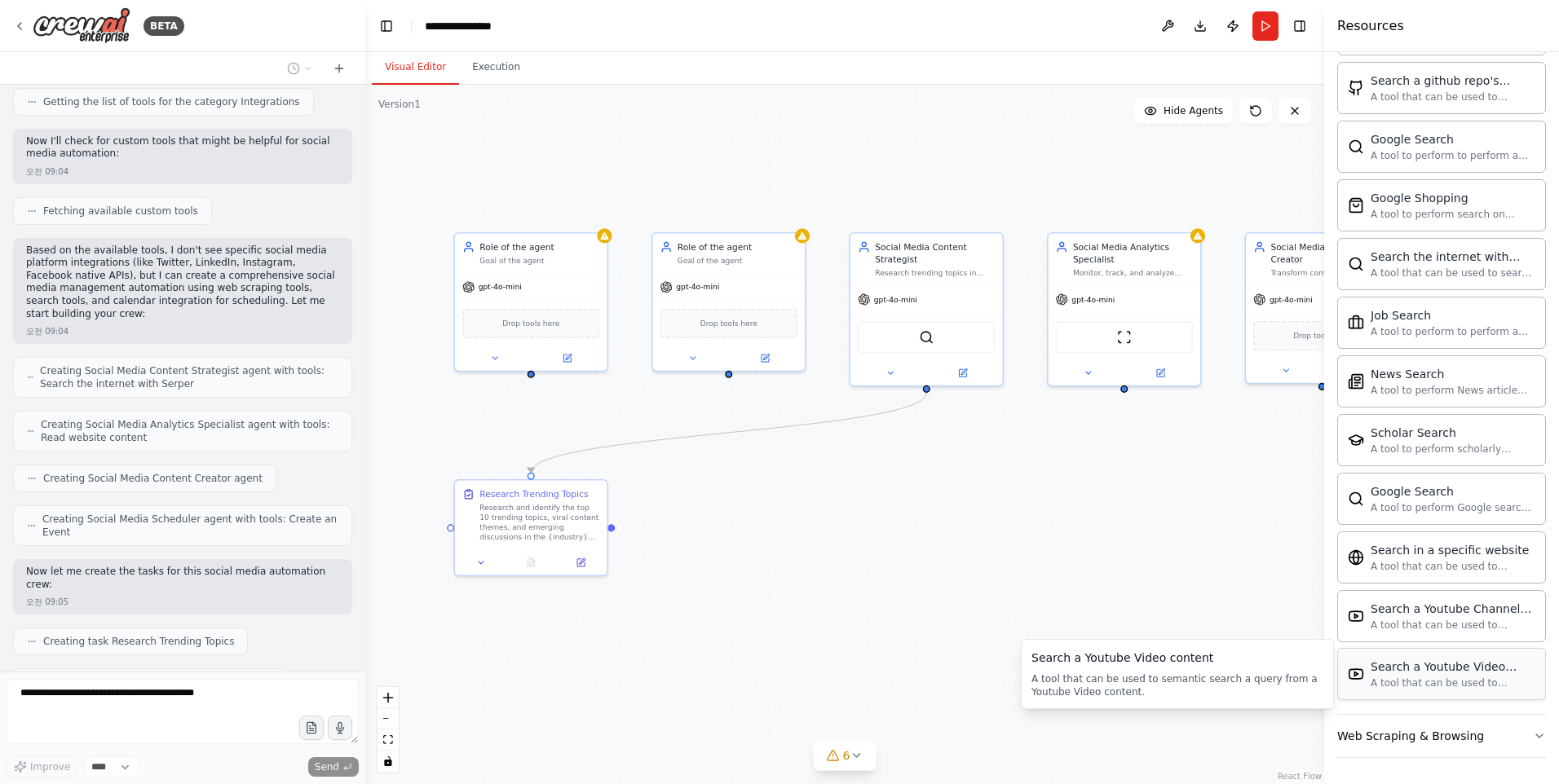
scroll to position [803, 0]
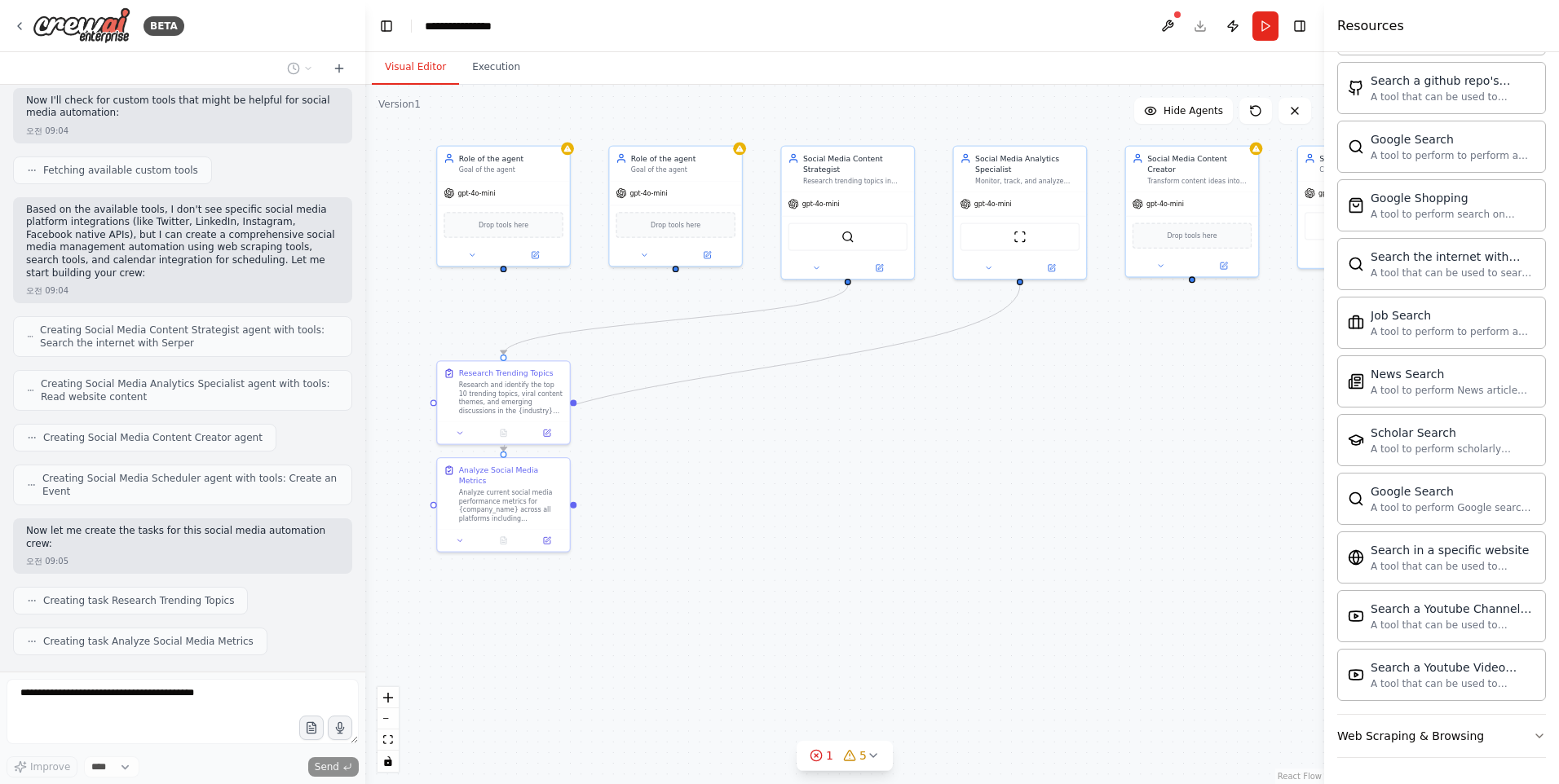
drag, startPoint x: 1258, startPoint y: 597, endPoint x: 1138, endPoint y: 467, distance: 176.9
click at [1139, 467] on div ".deletable-edge-delete-btn { width: 20px; height: 20px; border: 0px solid #ffff…" at bounding box center [845, 434] width 959 height 700
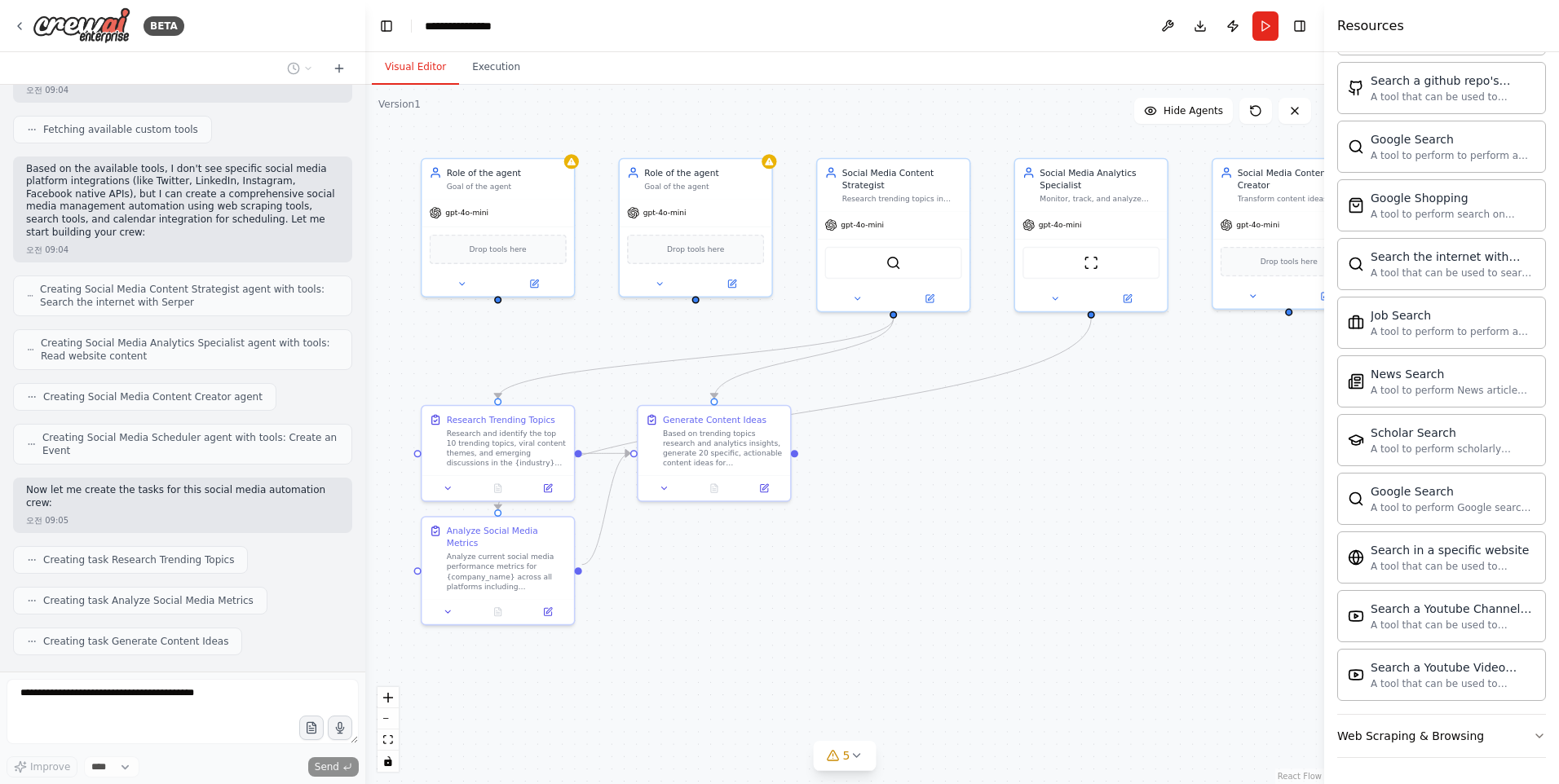
drag, startPoint x: 1118, startPoint y: 512, endPoint x: 1210, endPoint y: 581, distance: 115.0
click at [1210, 581] on div ".deletable-edge-delete-btn { width: 20px; height: 20px; border: 0px solid #ffff…" at bounding box center [845, 434] width 959 height 700
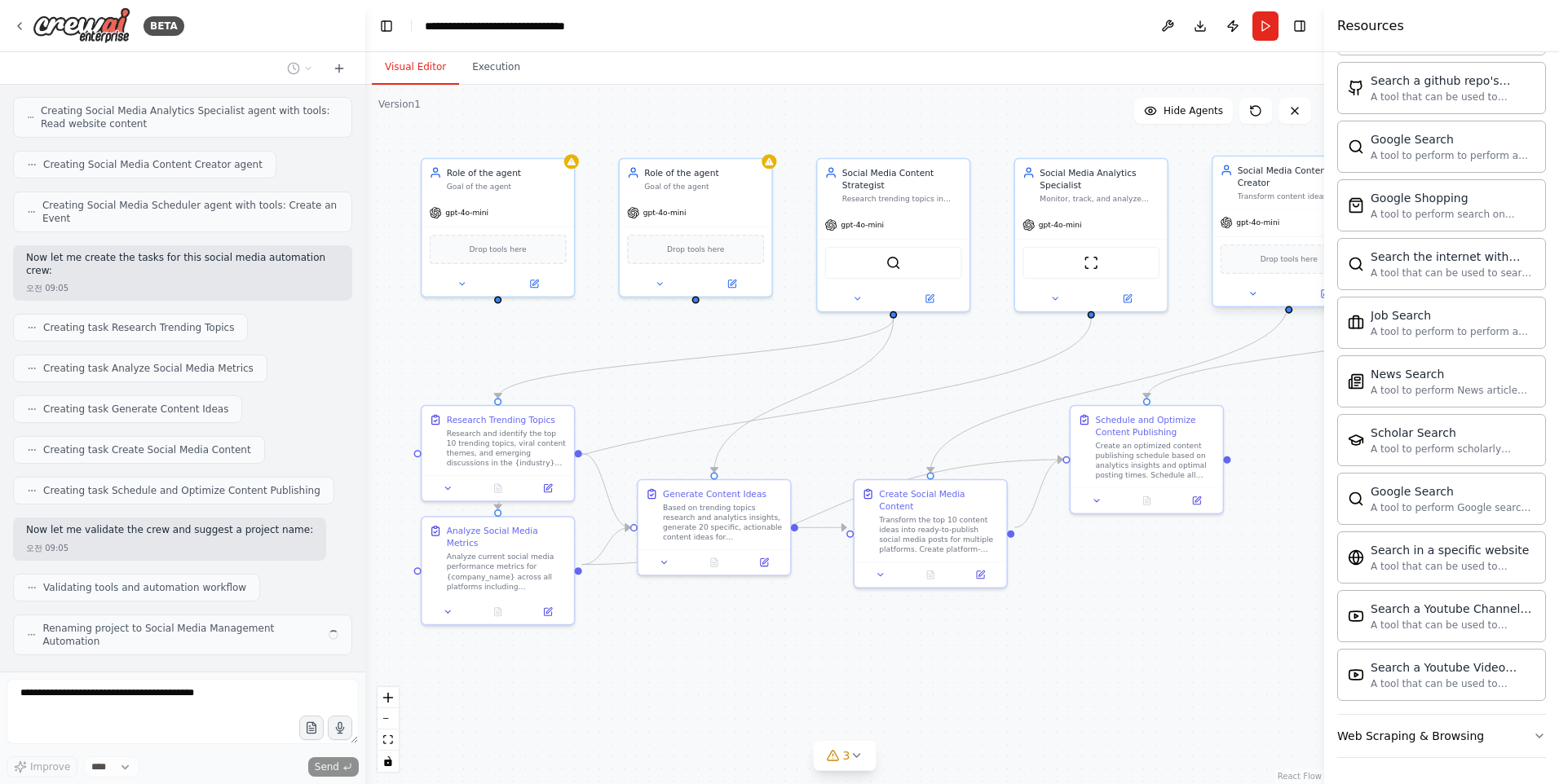
scroll to position [1063, 0]
